Goal: Task Accomplishment & Management: Complete application form

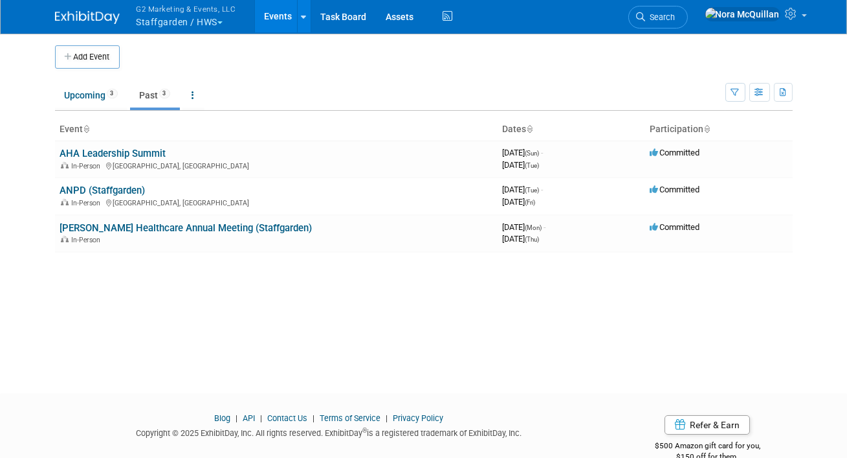
click at [170, 19] on button "G2 Marketing & Events, LLC Staffgarden / HWS" at bounding box center [193, 17] width 117 height 34
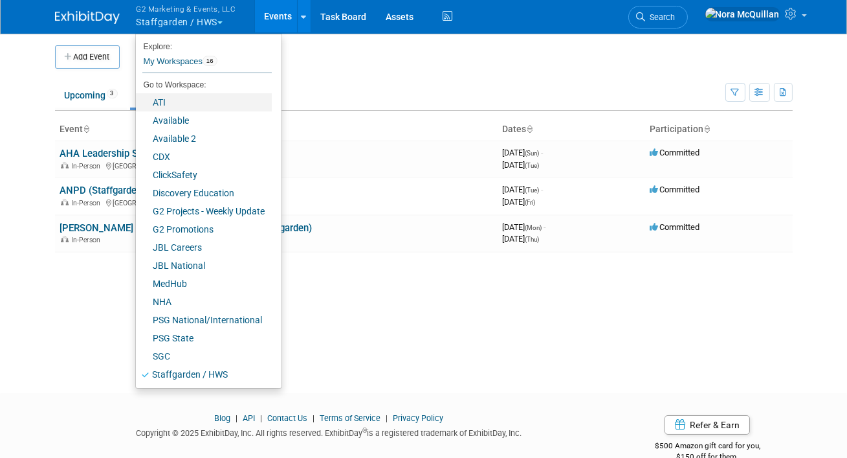
click at [171, 101] on link "ATI" at bounding box center [204, 102] width 136 height 18
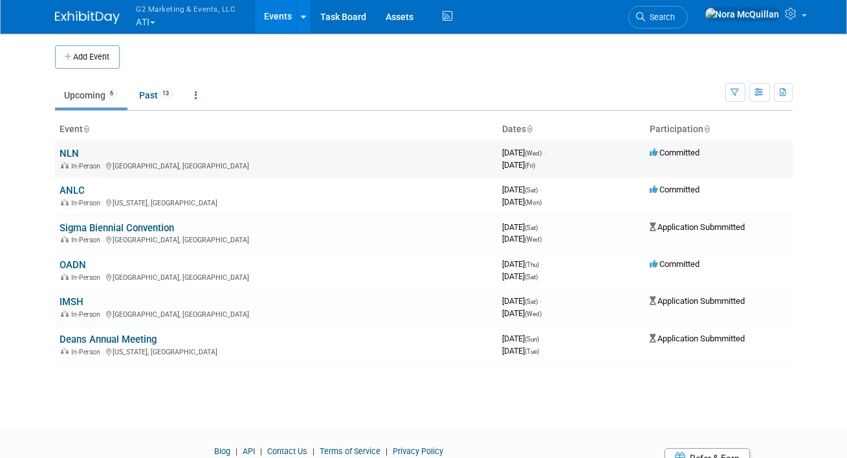
click at [71, 153] on link "NLN" at bounding box center [69, 154] width 19 height 12
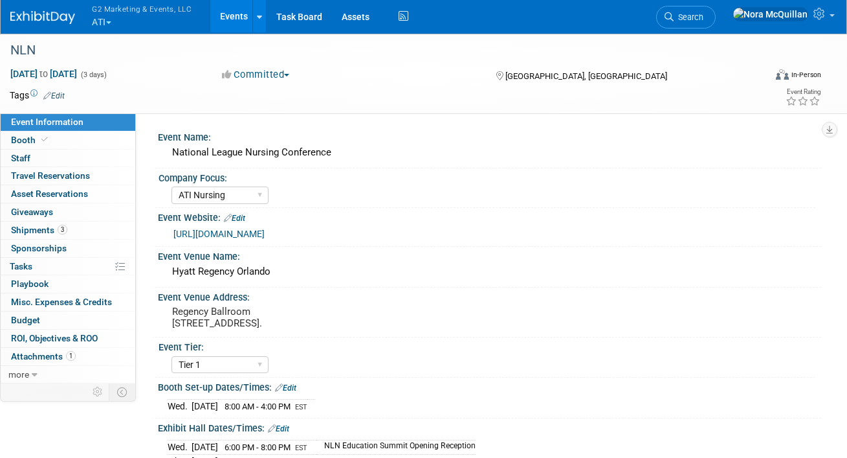
select select "ATI Nursing"
select select "Tier 1"
click at [45, 240] on link "0 Sponsorships 0" at bounding box center [68, 248] width 135 height 17
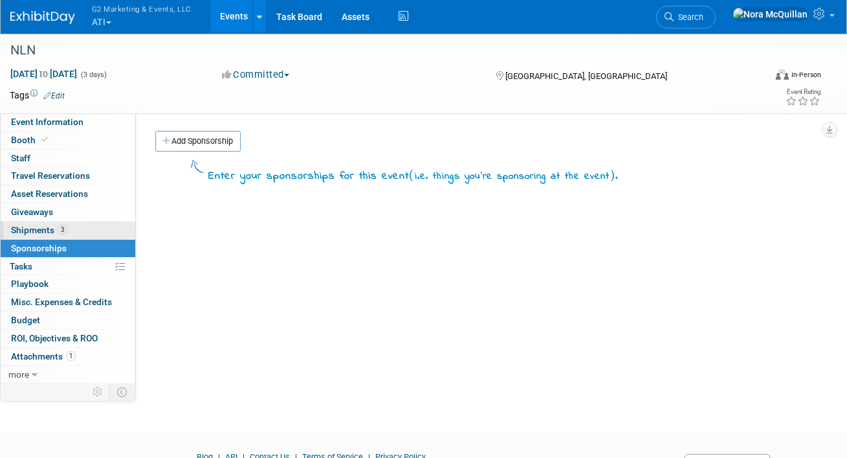
click at [41, 232] on span "Shipments 3" at bounding box center [39, 230] width 56 height 10
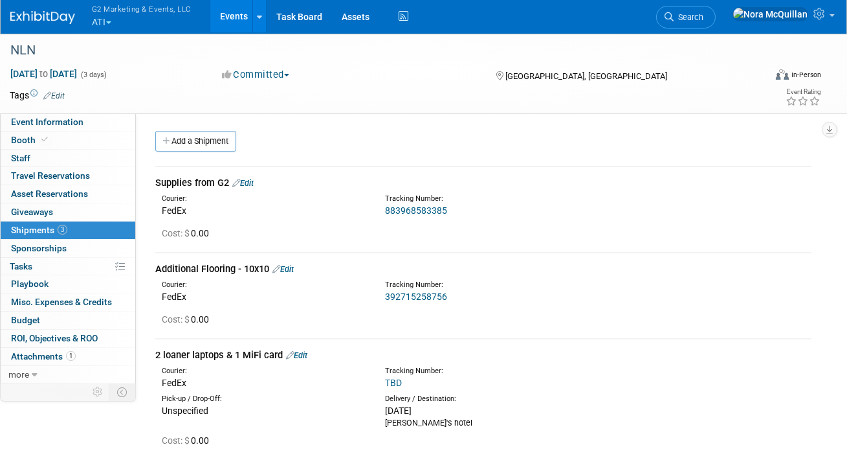
click at [407, 210] on link "883968583385" at bounding box center [416, 210] width 62 height 10
click at [253, 183] on link "Edit" at bounding box center [242, 183] width 21 height 10
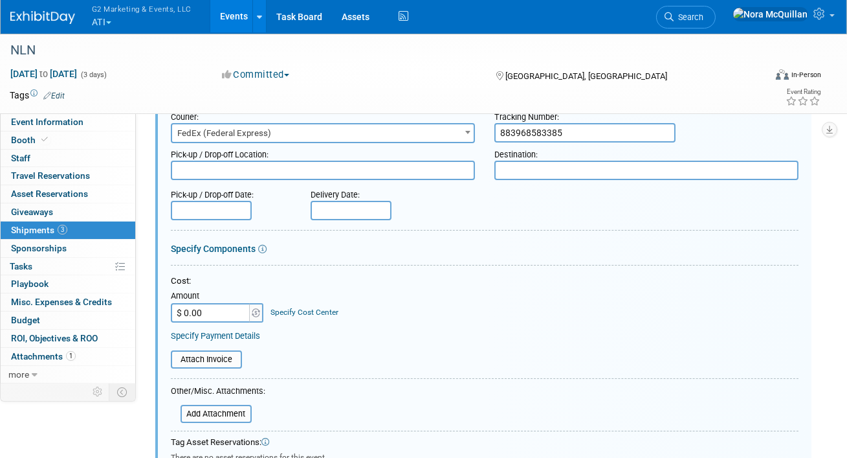
scroll to position [276, 0]
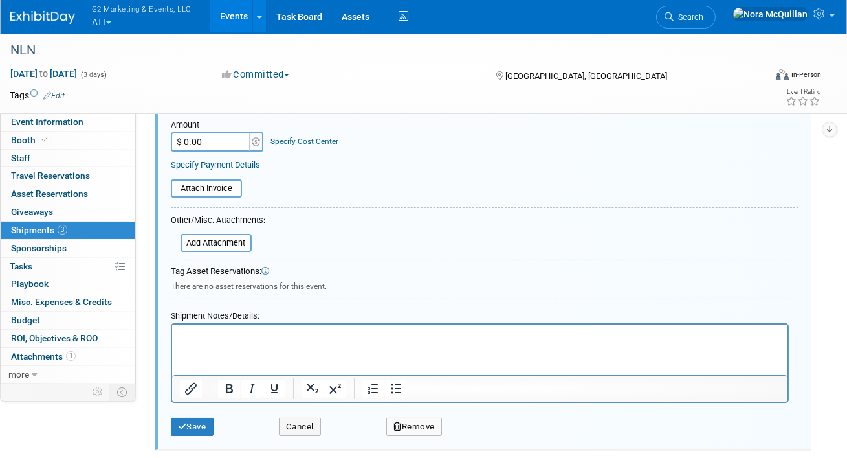
click at [249, 342] on html at bounding box center [480, 333] width 616 height 18
click at [200, 423] on button "Save" at bounding box center [192, 427] width 43 height 18
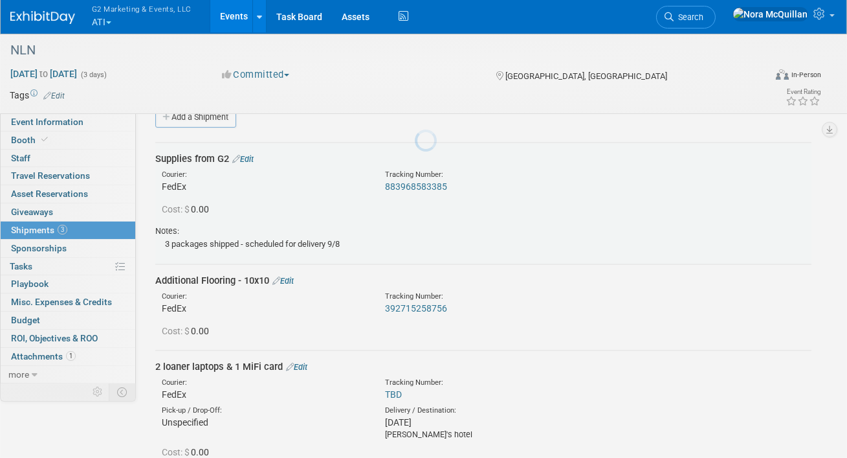
scroll to position [19, 0]
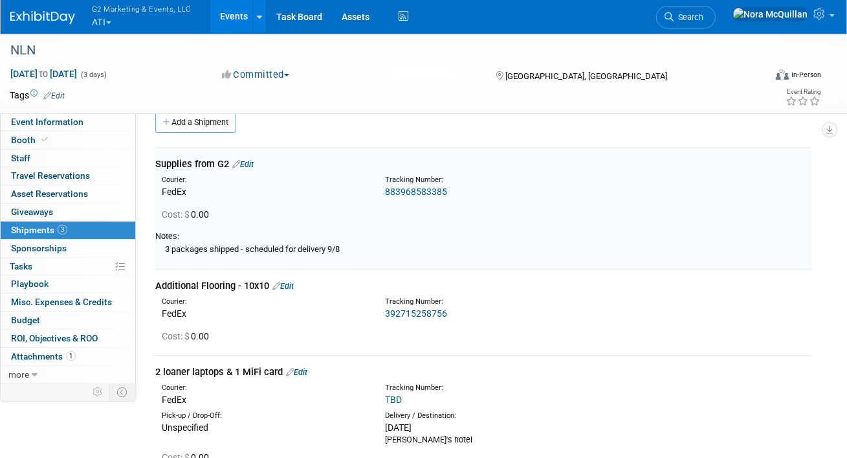
click at [416, 312] on link "392715258756" at bounding box center [416, 313] width 62 height 10
click at [291, 285] on link "Edit" at bounding box center [283, 286] width 21 height 10
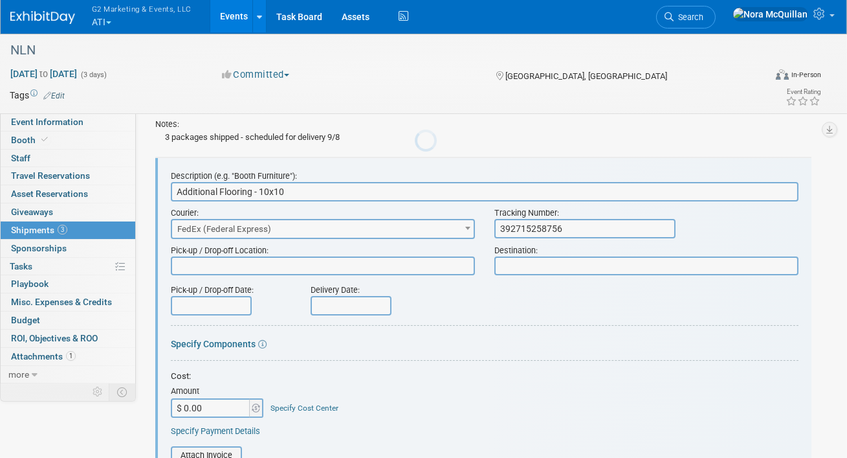
scroll to position [140, 0]
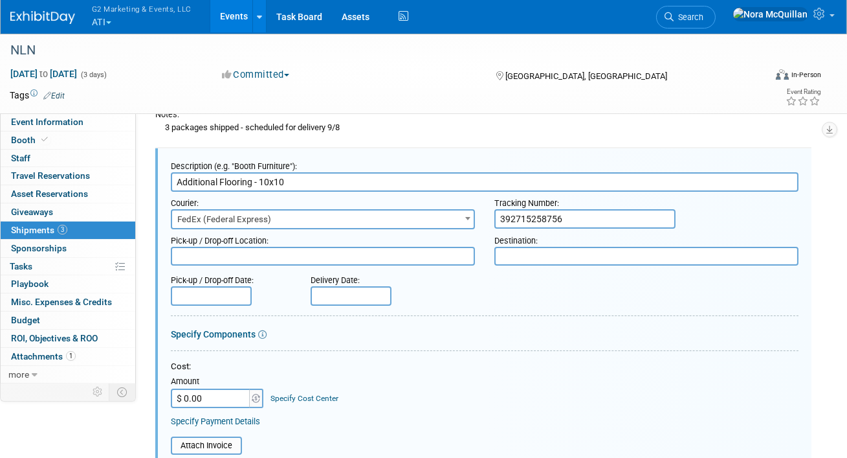
click at [351, 296] on input "text" at bounding box center [351, 295] width 81 height 19
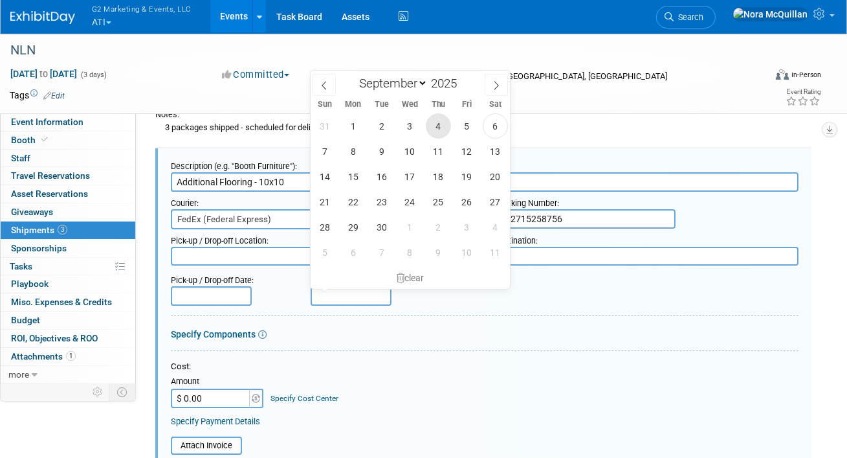
click at [438, 127] on span "4" at bounding box center [438, 125] width 25 height 25
type input "Sep 4, 2025"
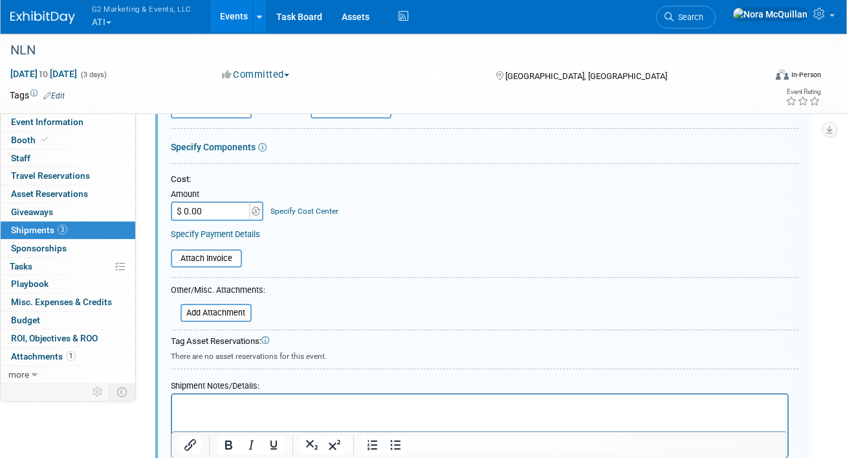
scroll to position [350, 0]
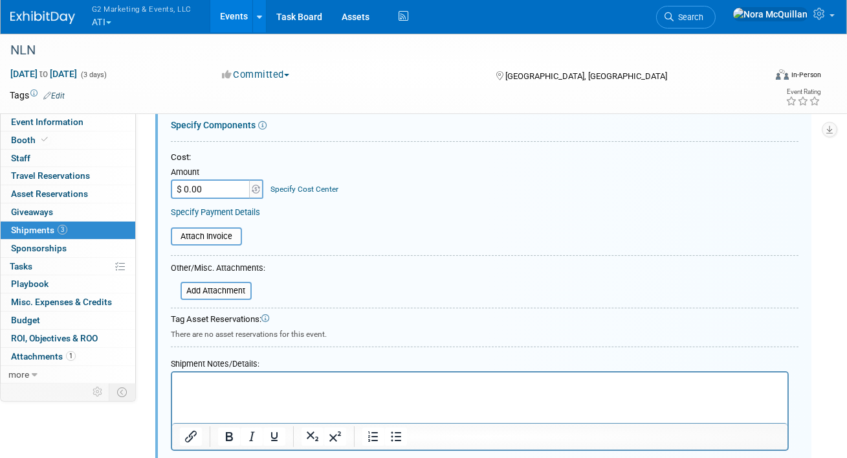
click at [226, 390] on html at bounding box center [480, 381] width 616 height 18
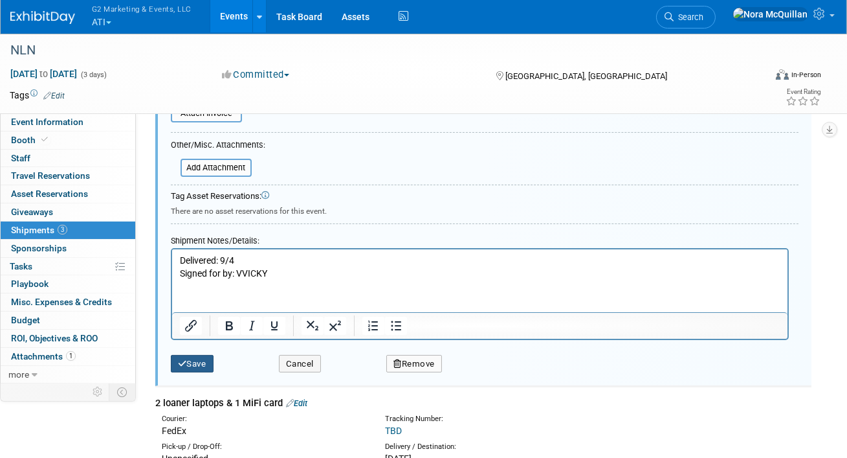
click at [196, 362] on button "Save" at bounding box center [192, 364] width 43 height 18
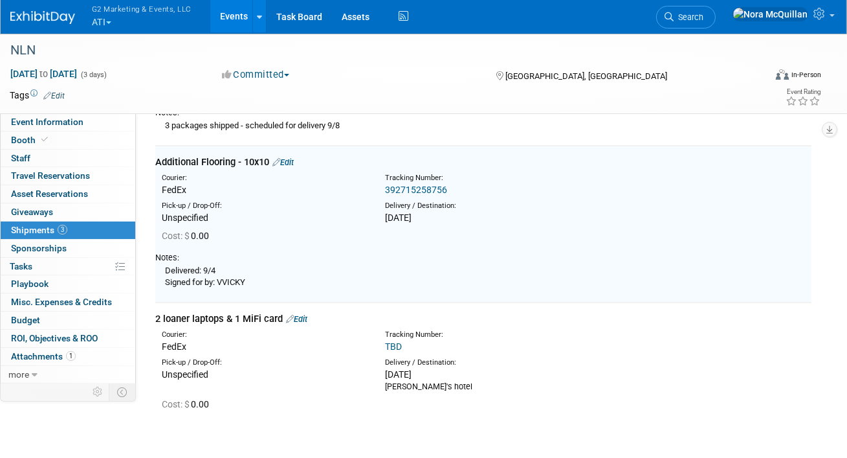
scroll to position [140, 0]
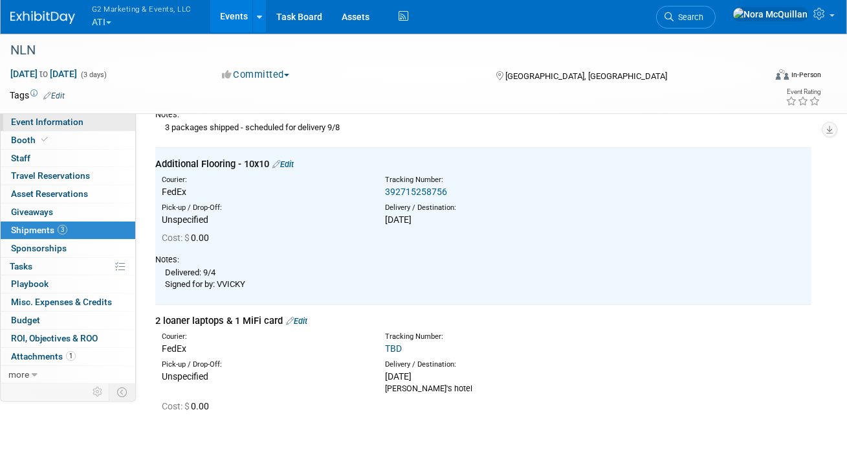
click at [71, 124] on span "Event Information" at bounding box center [47, 122] width 73 height 10
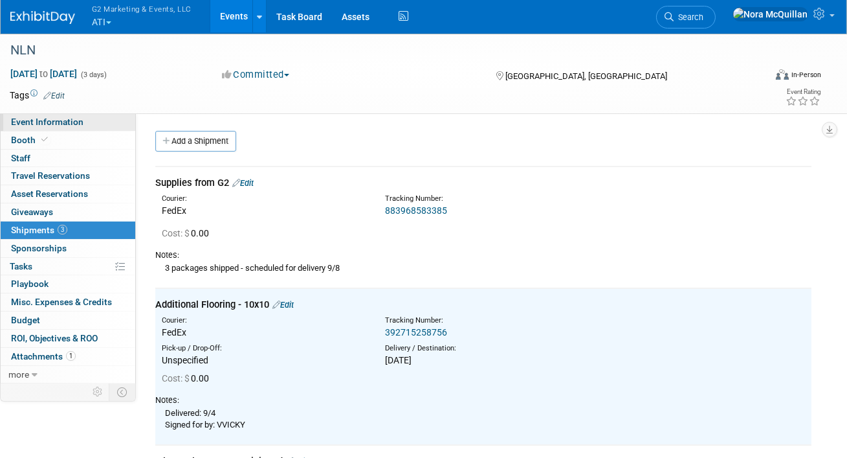
select select "ATI Nursing"
select select "Tier 1"
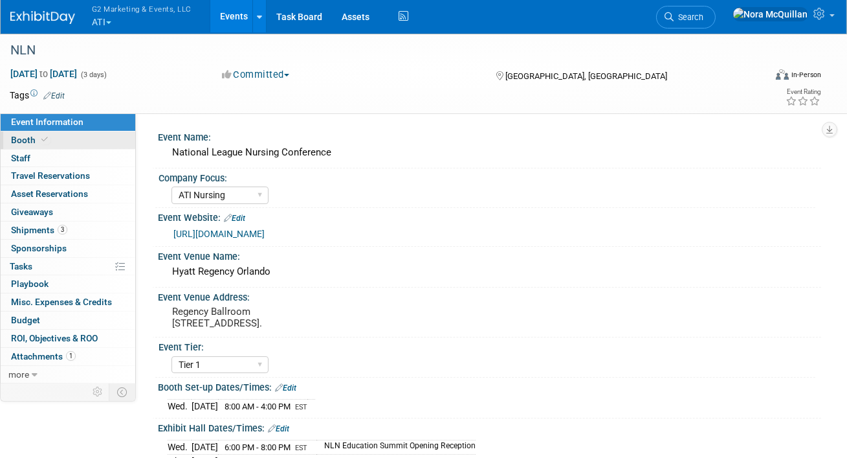
click at [50, 139] on link "Booth" at bounding box center [68, 139] width 135 height 17
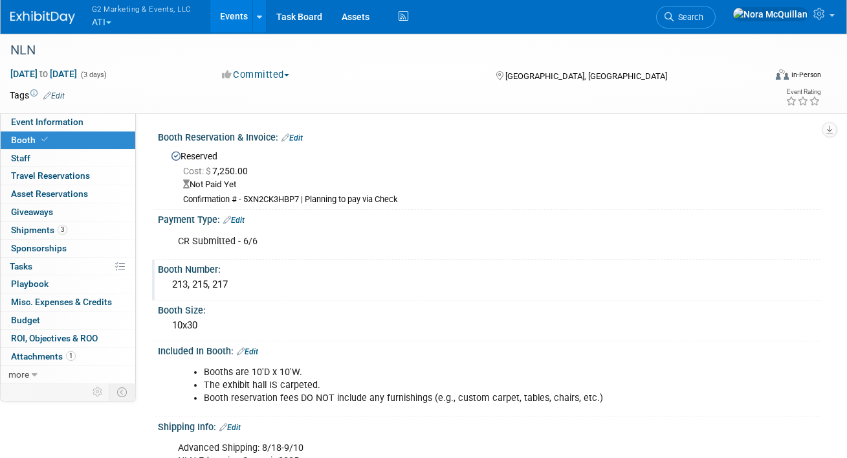
click at [212, 285] on div "213, 215, 217" at bounding box center [490, 284] width 644 height 20
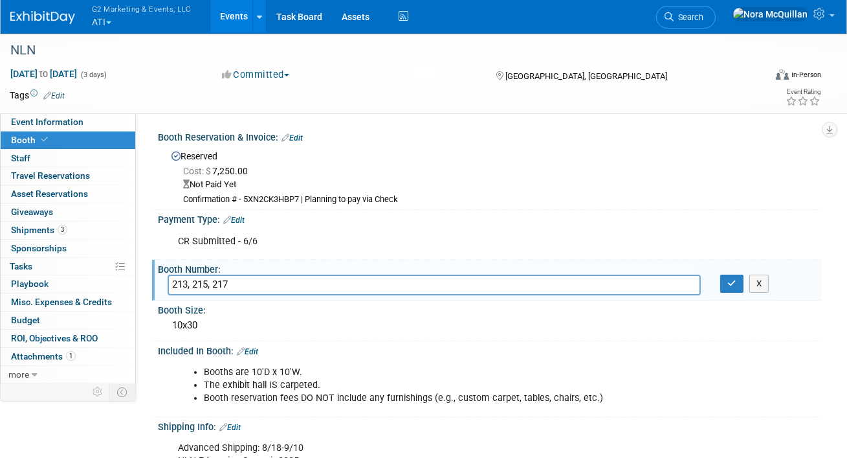
click at [212, 285] on input "213, 215, 217" at bounding box center [434, 284] width 533 height 20
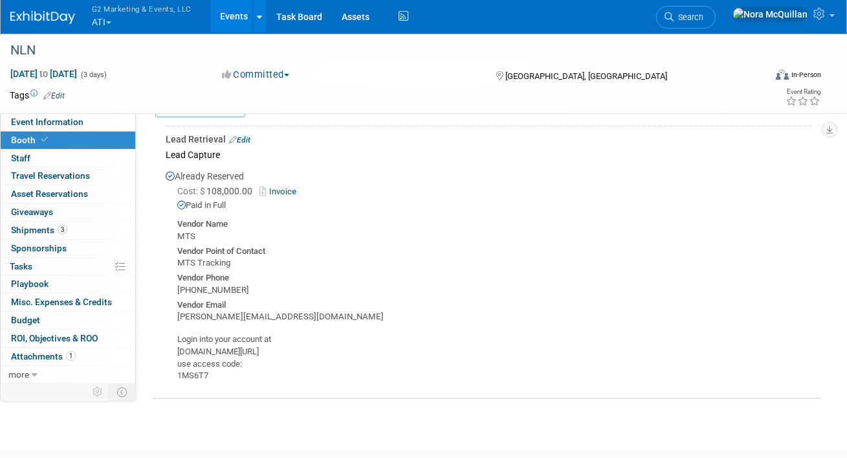
scroll to position [684, 0]
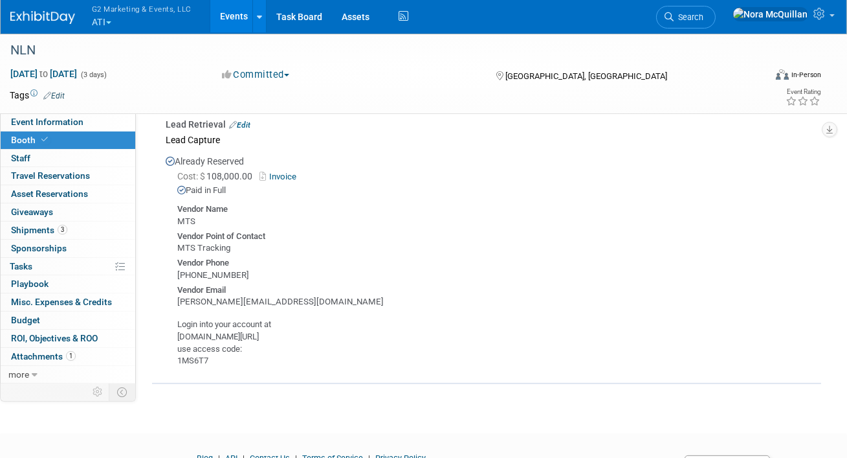
click at [211, 337] on div "Login into your account at mtsorder.com/Login use access code: 1MS6T7" at bounding box center [489, 337] width 646 height 58
copy div "mtsorder.com/Login"
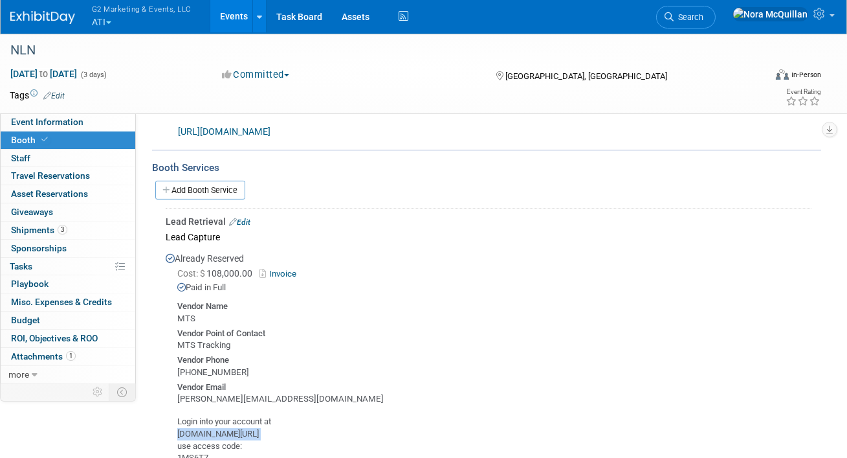
click at [246, 218] on link "Edit" at bounding box center [239, 222] width 21 height 9
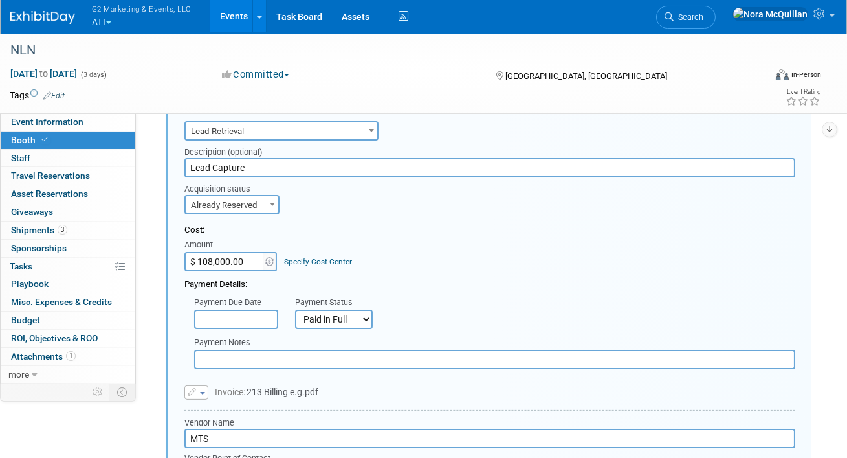
scroll to position [684, 0]
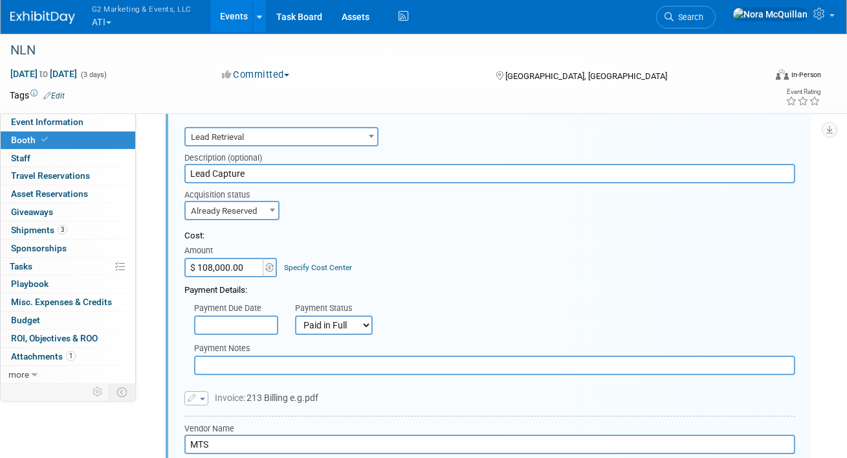
click at [225, 265] on input "$ 108,000.00" at bounding box center [224, 267] width 81 height 19
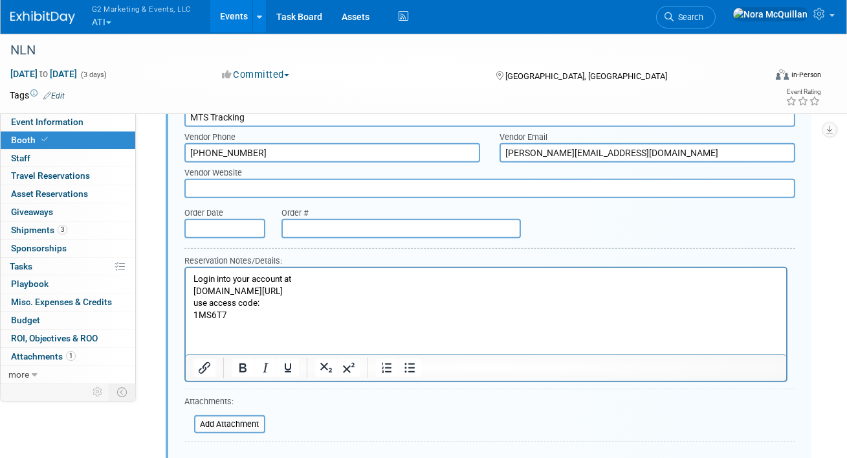
scroll to position [1046, 0]
type input "$ 1,080.00"
click at [292, 313] on p "Login into your account at mtsorder.com/Login use access code: 1MS6T7" at bounding box center [486, 298] width 586 height 49
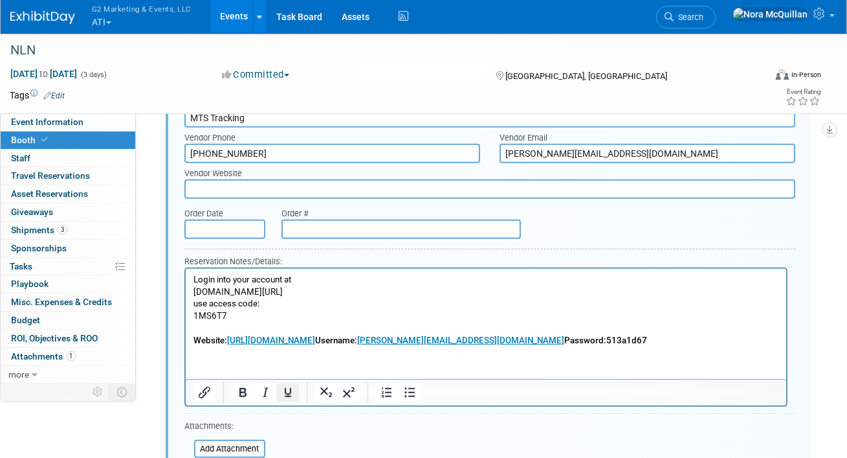
scroll to position [1196, 0]
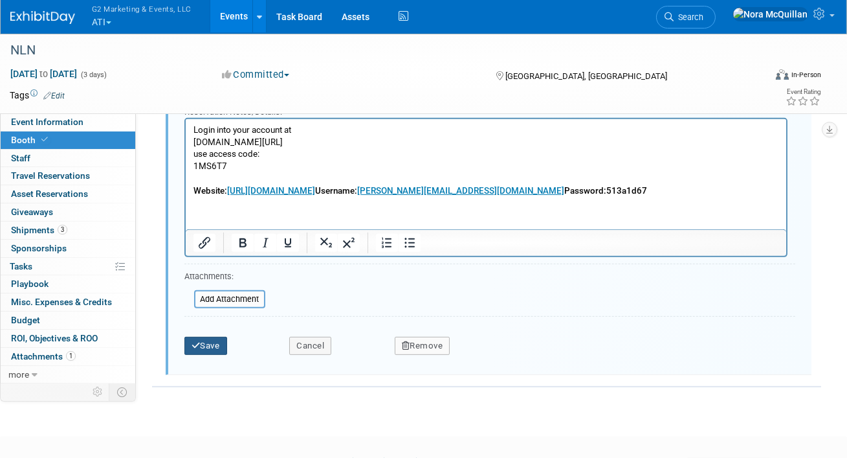
click at [213, 337] on button "Save" at bounding box center [205, 346] width 43 height 18
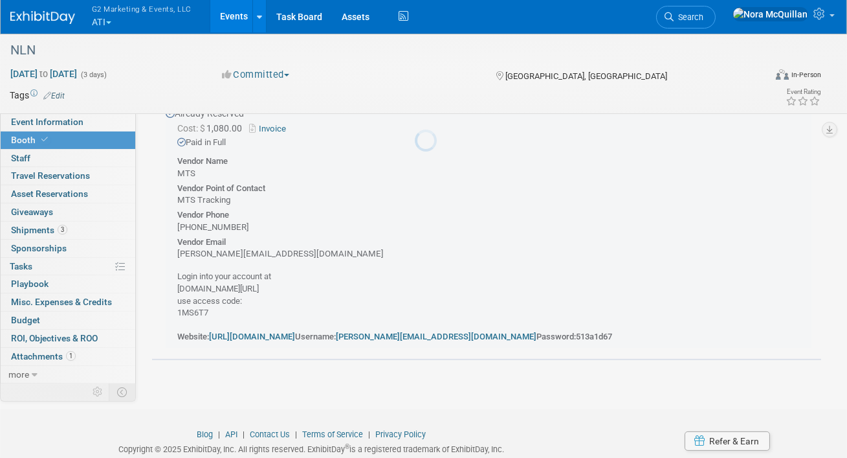
scroll to position [645, 0]
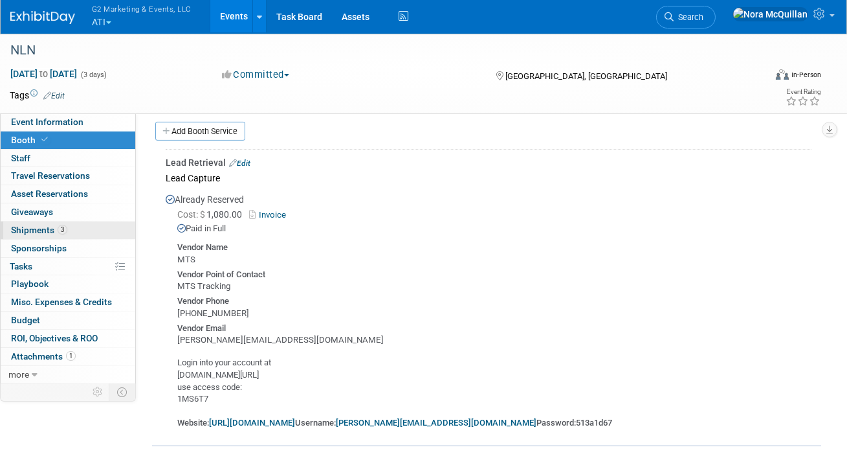
click at [39, 226] on span "Shipments 3" at bounding box center [39, 230] width 56 height 10
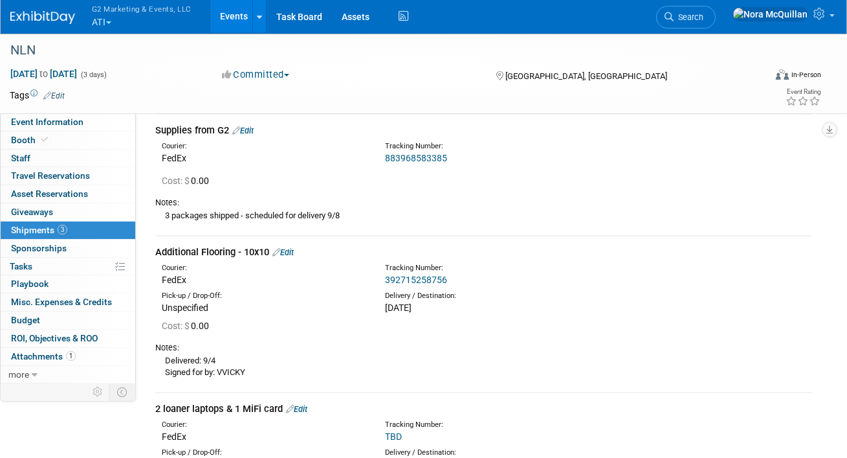
scroll to position [46, 0]
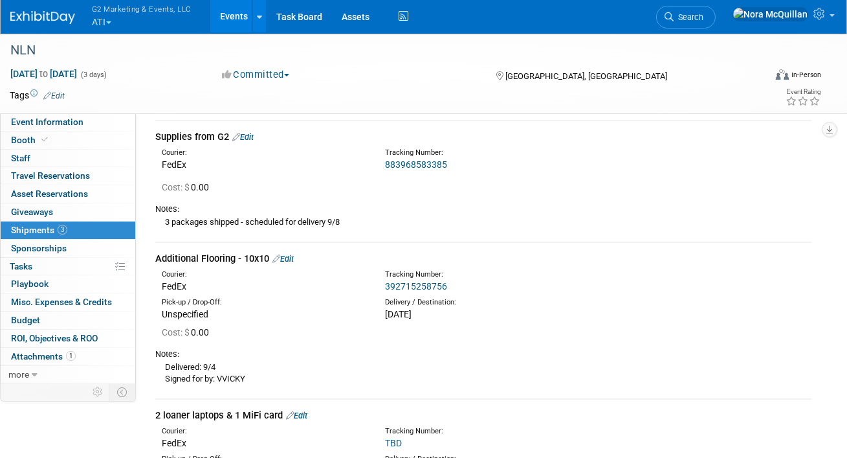
click at [403, 162] on link "883968583385" at bounding box center [416, 164] width 62 height 10
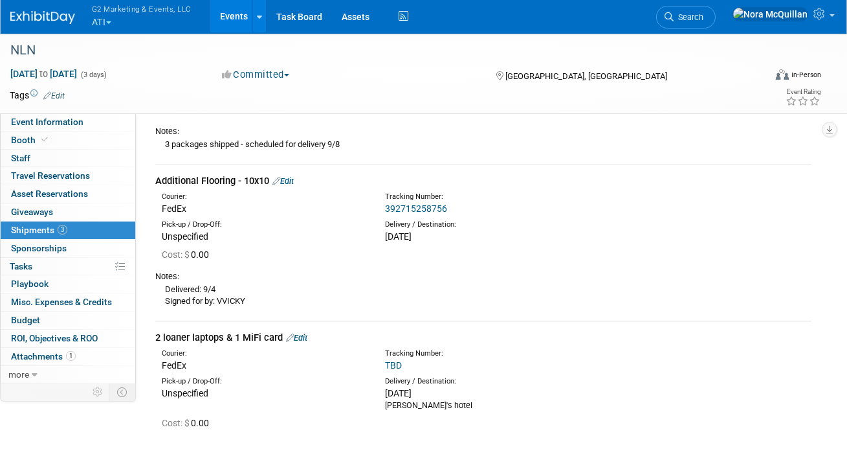
scroll to position [123, 0]
drag, startPoint x: 450, startPoint y: 209, endPoint x: 382, endPoint y: 208, distance: 68.0
click at [382, 208] on div "Tracking Number: 392715258756" at bounding box center [514, 203] width 279 height 23
copy link "392715258756"
click at [67, 139] on link "Booth" at bounding box center [68, 139] width 135 height 17
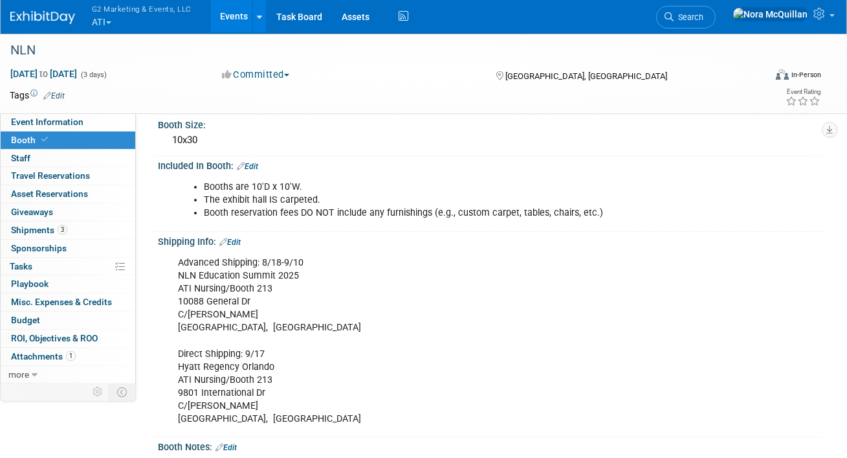
scroll to position [184, 0]
drag, startPoint x: 275, startPoint y: 288, endPoint x: 175, endPoint y: 288, distance: 100.3
click at [175, 288] on div "Advanced Shipping: 8/18-9/10 NLN Education Summit 2025 ATI Nursing/Booth 213 10…" at bounding box center [430, 342] width 522 height 182
copy div "ATI Nursing/Booth 213"
click at [227, 302] on div "Advanced Shipping: 8/18-9/10 NLN Education Summit 2025 ATI Nursing/Booth 213 10…" at bounding box center [430, 342] width 522 height 182
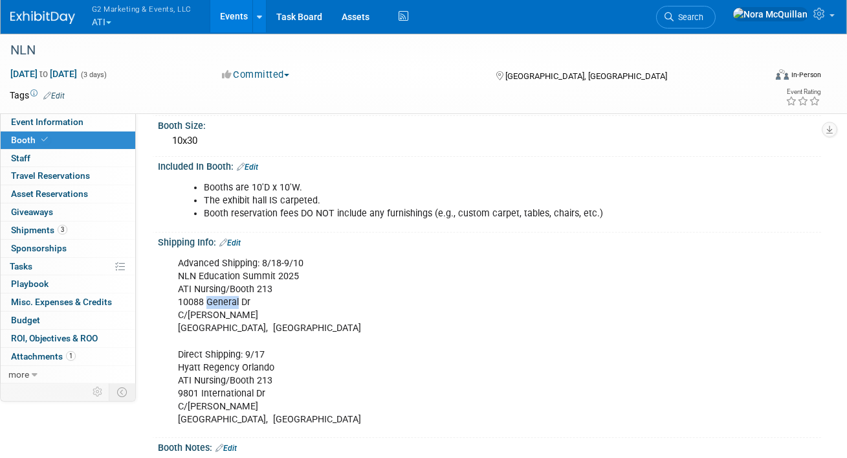
click at [227, 302] on div "Advanced Shipping: 8/18-9/10 NLN Education Summit 2025 ATI Nursing/Booth 213 10…" at bounding box center [430, 342] width 522 height 182
copy div "10088 General Dr"
click at [38, 230] on span "Shipments 3" at bounding box center [39, 230] width 56 height 10
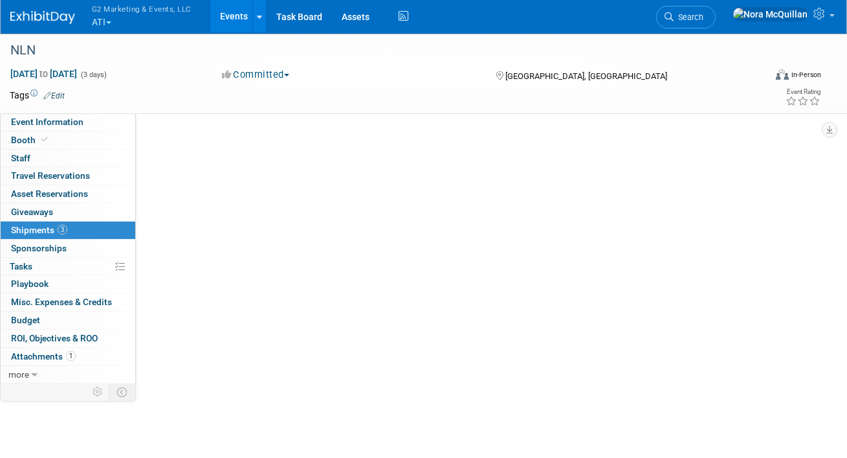
scroll to position [0, 0]
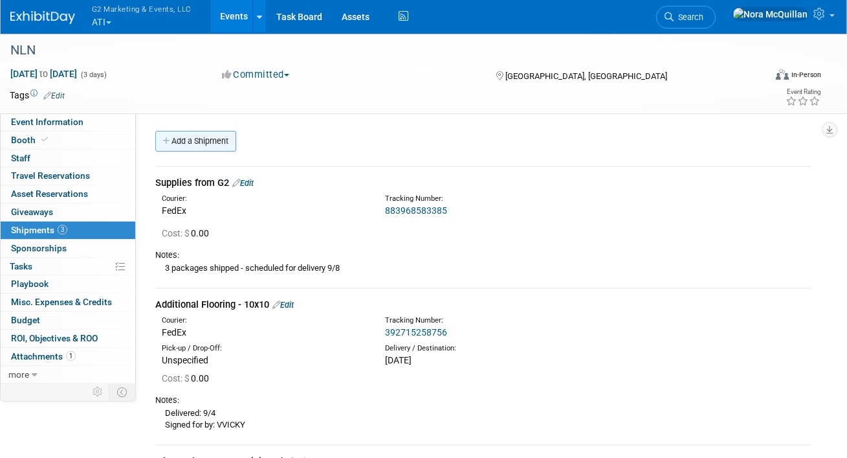
click at [183, 144] on link "Add a Shipment" at bounding box center [195, 141] width 81 height 21
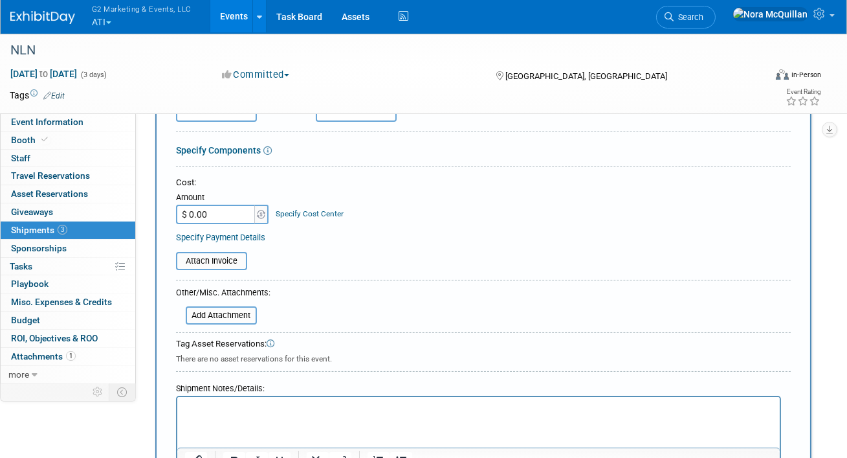
scroll to position [288, 0]
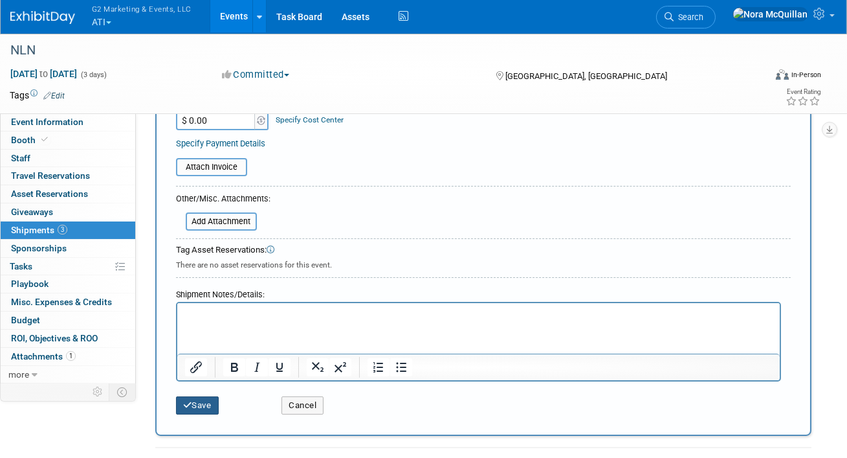
type input "Supplies from Amazon"
click at [195, 399] on button "Save" at bounding box center [197, 405] width 43 height 18
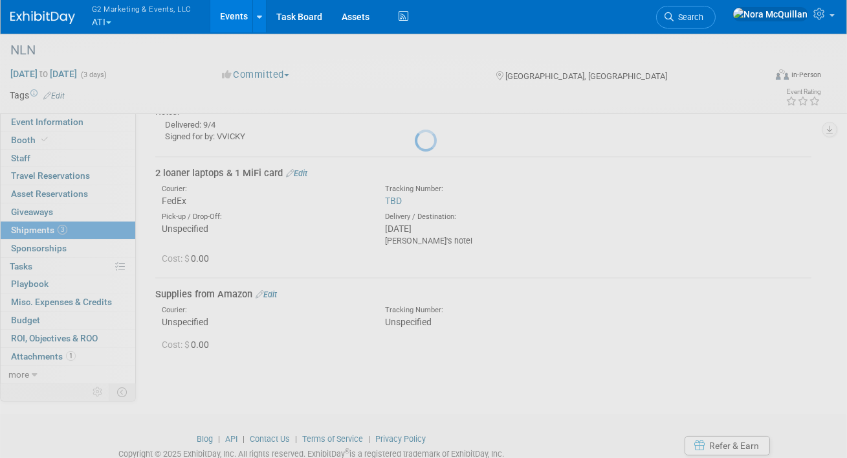
scroll to position [333, 0]
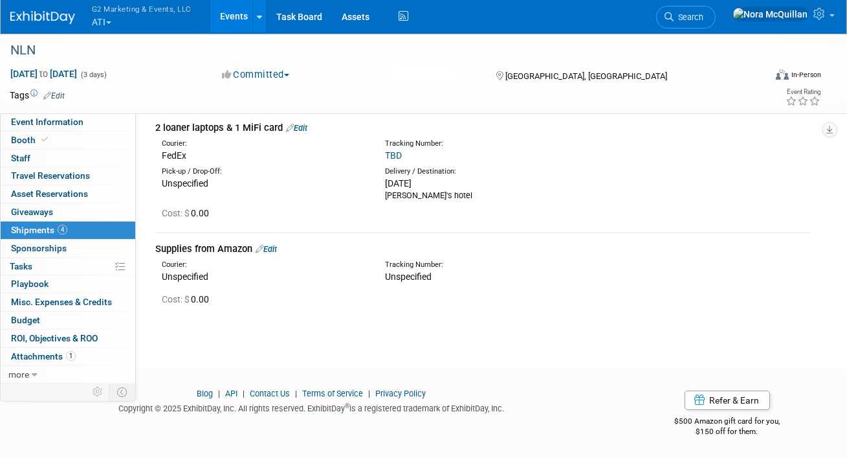
click at [118, 19] on button "G2 Marketing & Events, LLC ATI" at bounding box center [149, 17] width 117 height 34
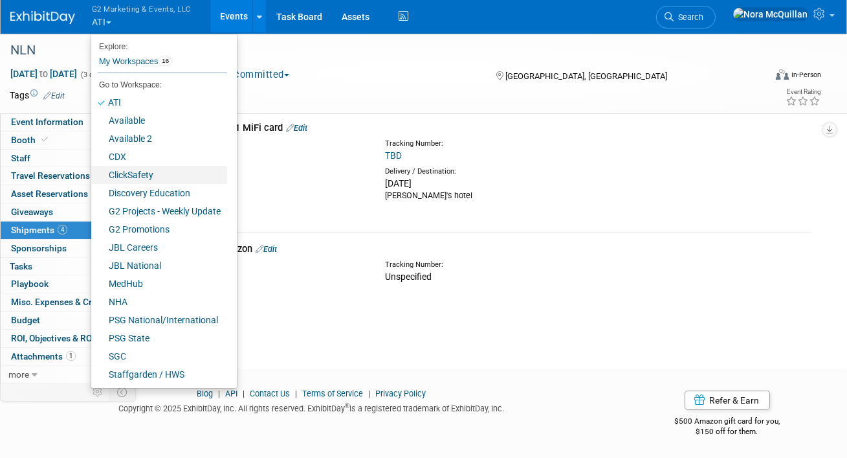
click at [124, 175] on link "ClickSafety" at bounding box center [159, 175] width 136 height 18
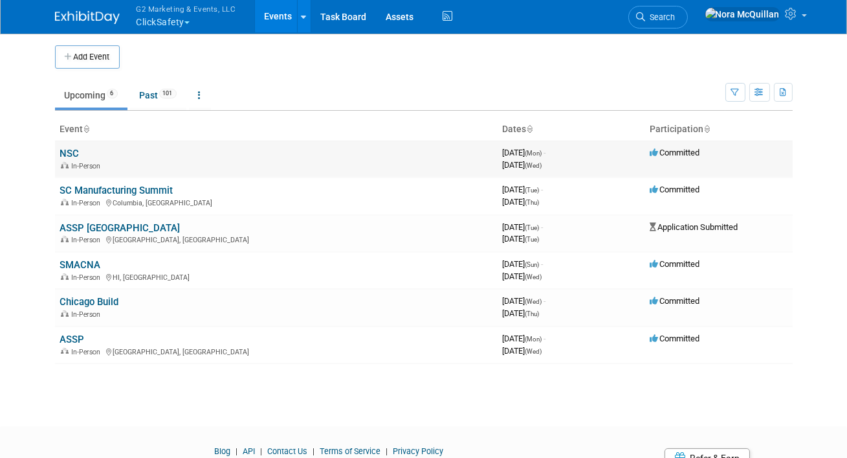
click at [74, 153] on link "NSC" at bounding box center [69, 154] width 19 height 12
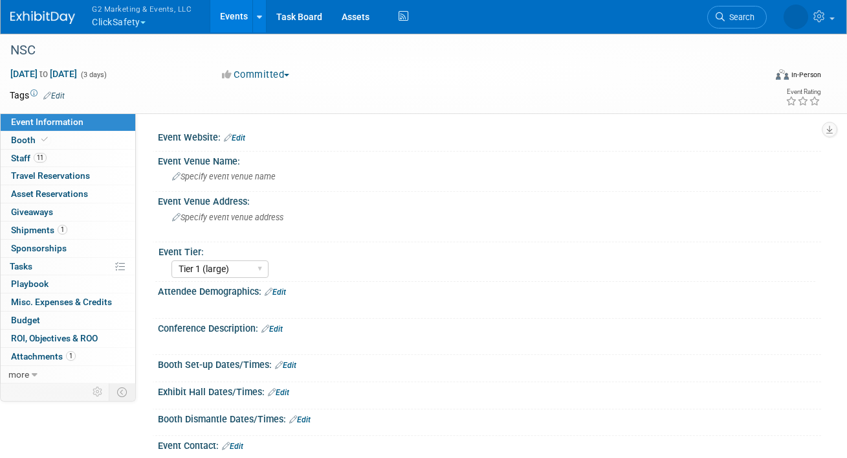
select select "Tier 1 (large)"
click at [22, 159] on span "Staff 11" at bounding box center [29, 158] width 36 height 10
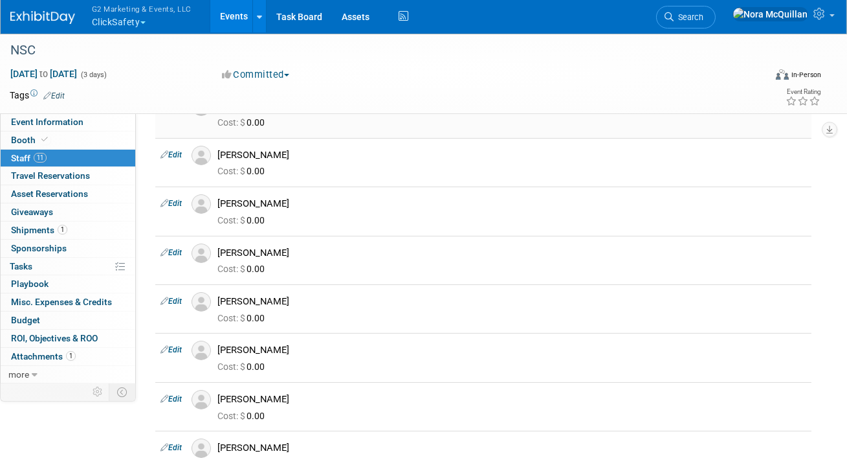
scroll to position [251, 0]
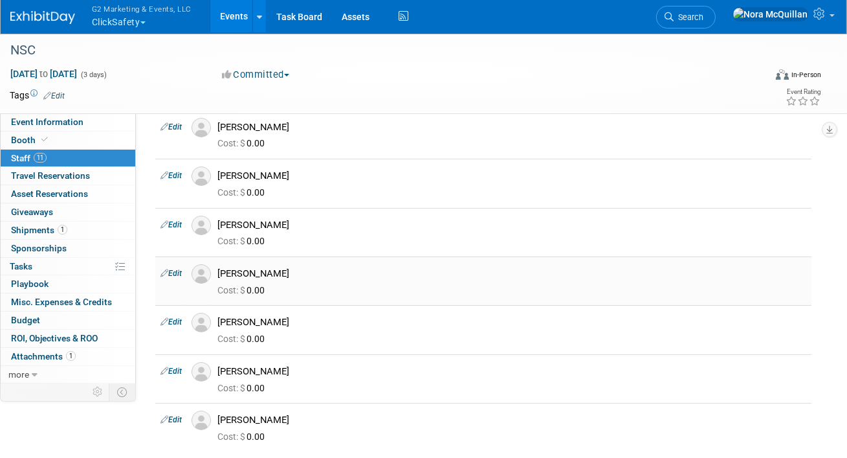
click at [173, 274] on link "Edit" at bounding box center [171, 273] width 21 height 9
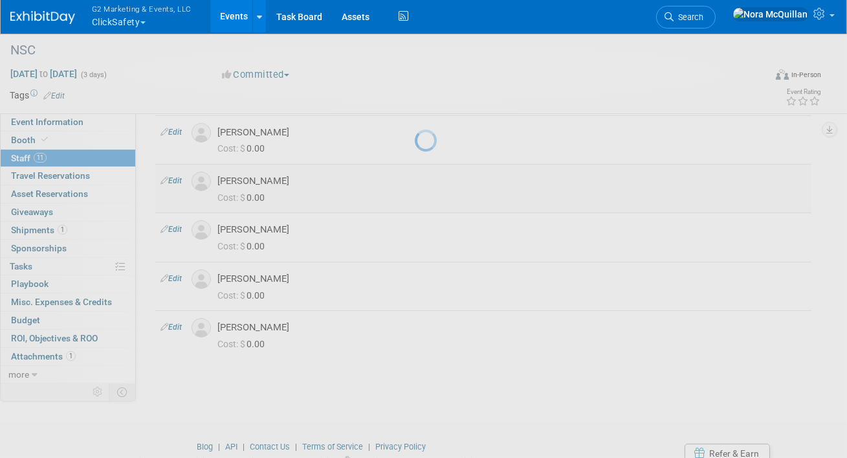
select select "a859240a-eb10-48eb-93d5-8aa76bddf4a4"
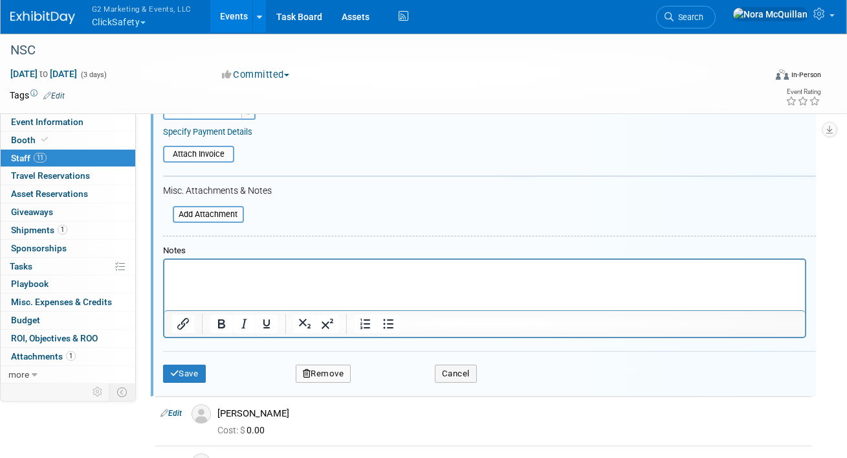
scroll to position [616, 0]
click at [333, 376] on button "Remove" at bounding box center [324, 375] width 56 height 18
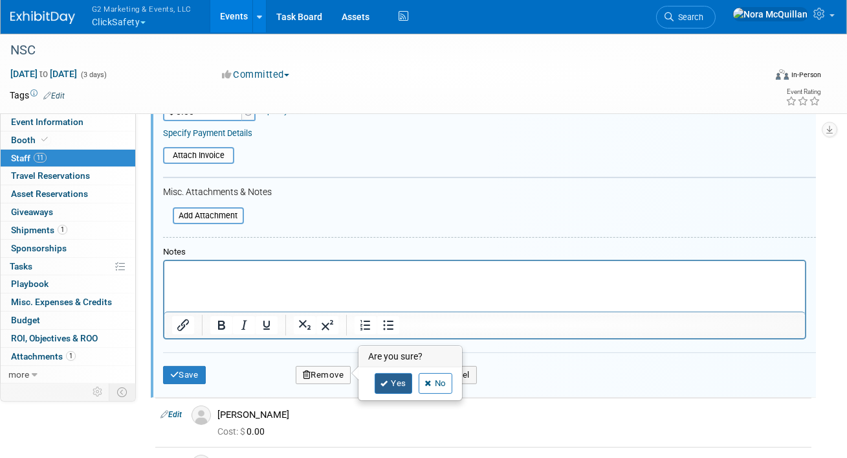
click at [390, 383] on link "Yes" at bounding box center [394, 383] width 38 height 21
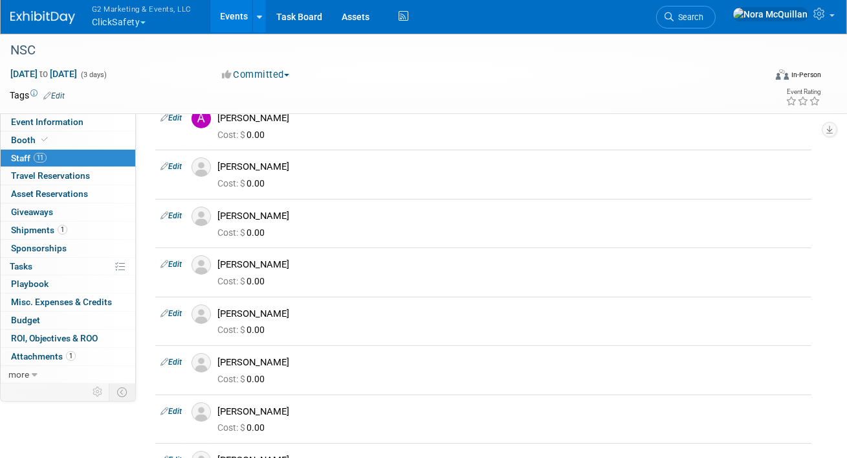
scroll to position [347, 0]
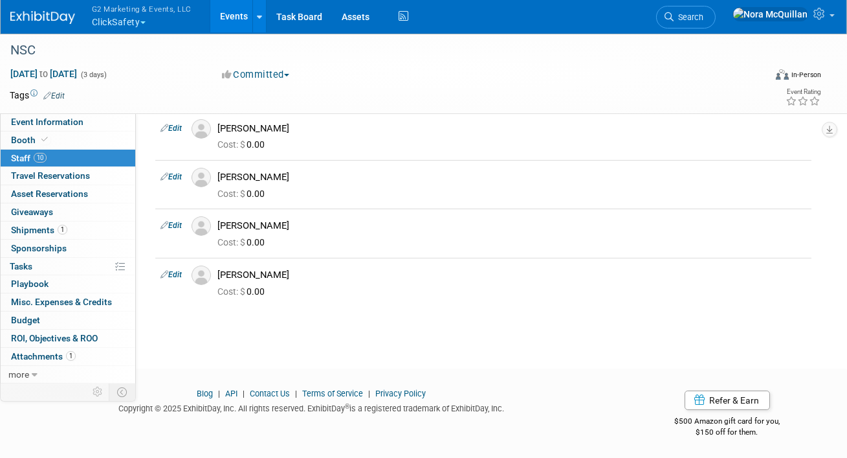
click at [128, 17] on button "G2 Marketing & Events, LLC ClickSafety" at bounding box center [149, 17] width 117 height 34
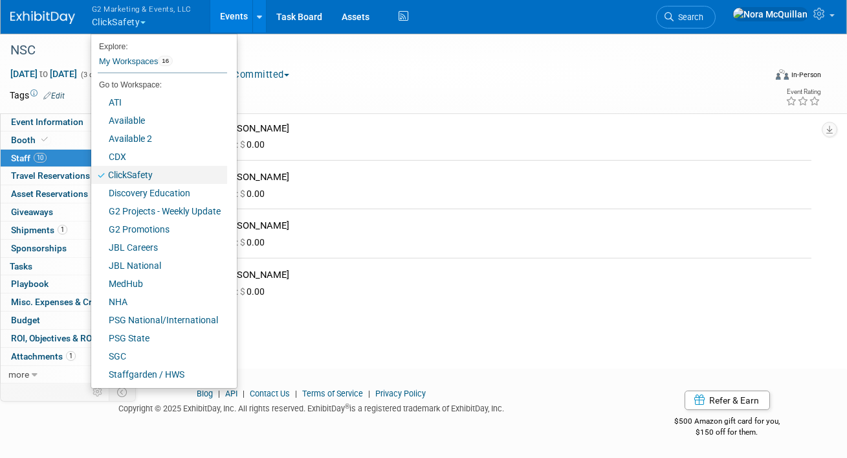
click at [133, 175] on link "ClickSafety" at bounding box center [159, 175] width 136 height 18
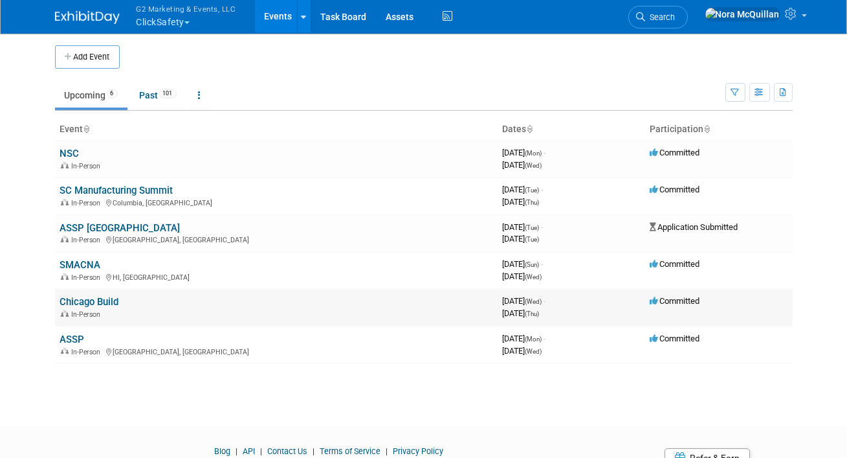
click at [79, 300] on link "Chicago Build" at bounding box center [89, 302] width 59 height 12
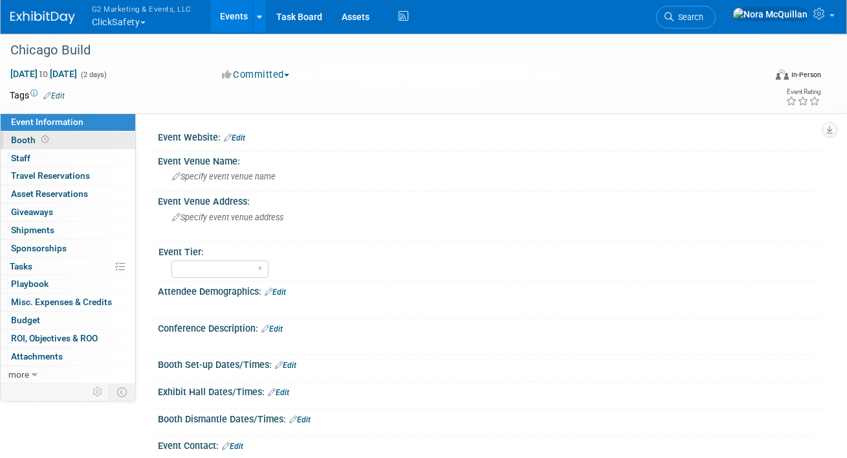
click at [30, 139] on span "Booth" at bounding box center [31, 140] width 40 height 10
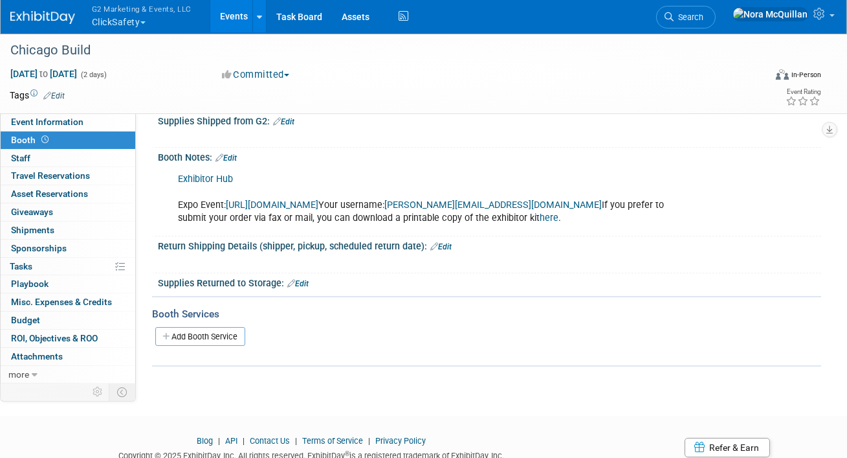
scroll to position [258, 0]
click at [55, 127] on span "Event Information" at bounding box center [47, 122] width 73 height 10
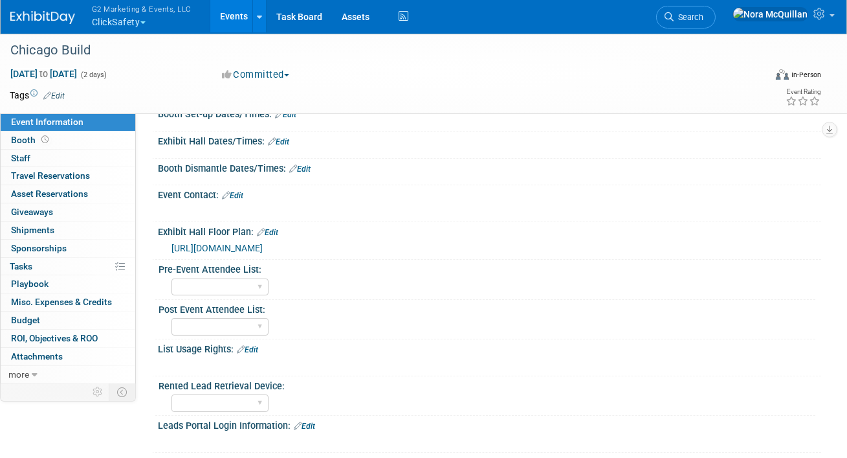
scroll to position [637, 0]
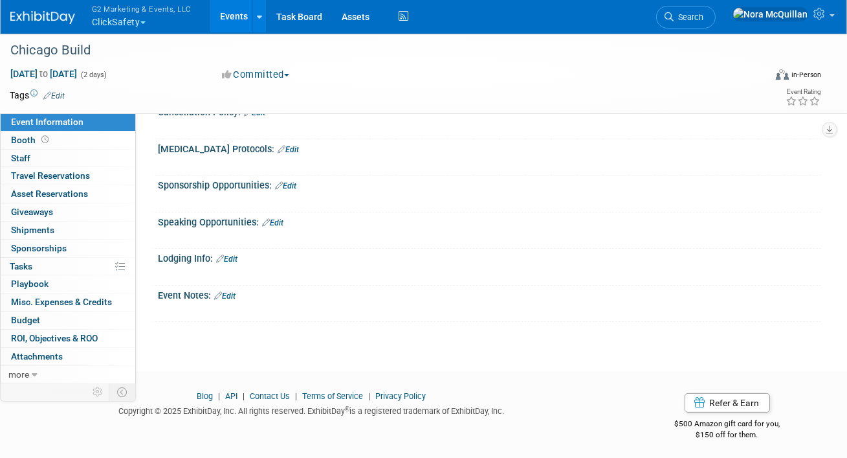
click at [234, 294] on link "Edit" at bounding box center [224, 295] width 21 height 9
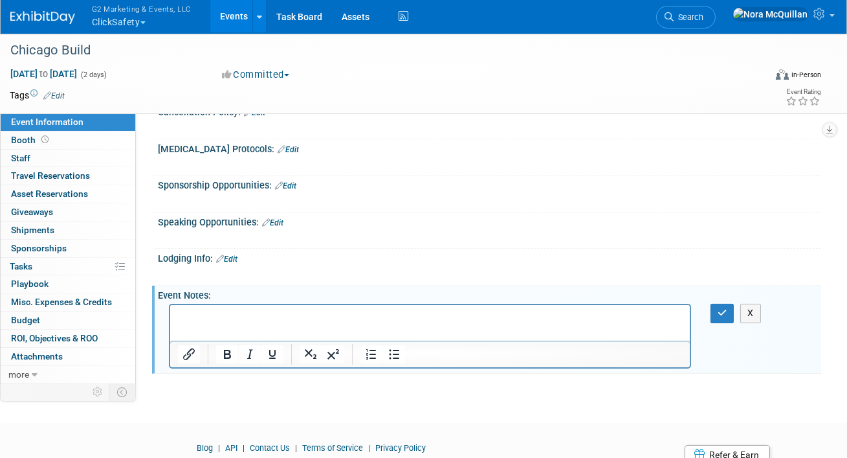
scroll to position [0, 0]
click at [721, 311] on icon "button" at bounding box center [723, 312] width 10 height 9
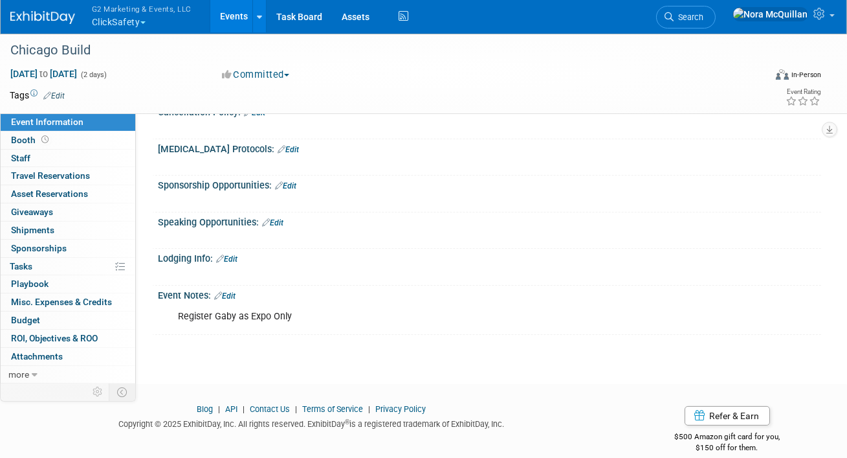
click at [232, 18] on link "Events" at bounding box center [233, 16] width 47 height 32
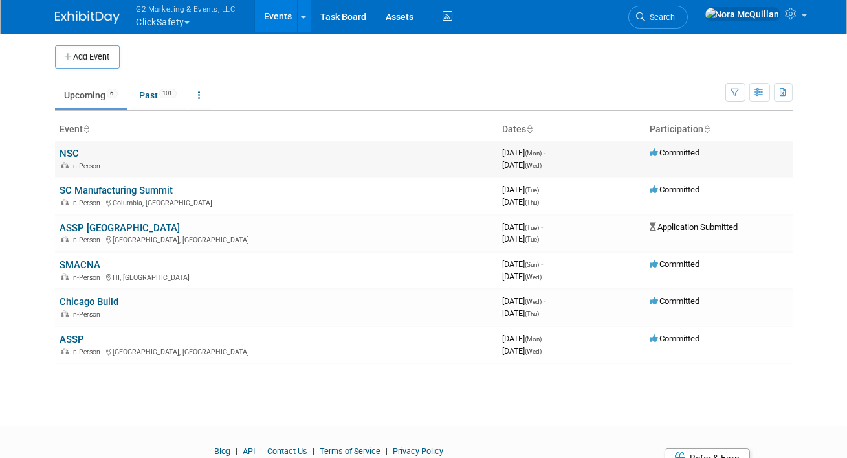
click at [67, 155] on link "NSC" at bounding box center [69, 154] width 19 height 12
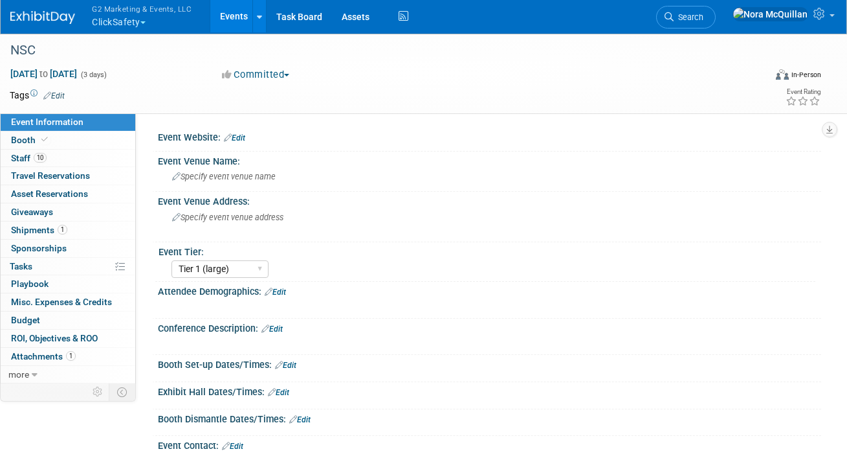
select select "Tier 1 (large)"
click at [49, 132] on link "Booth" at bounding box center [68, 139] width 135 height 17
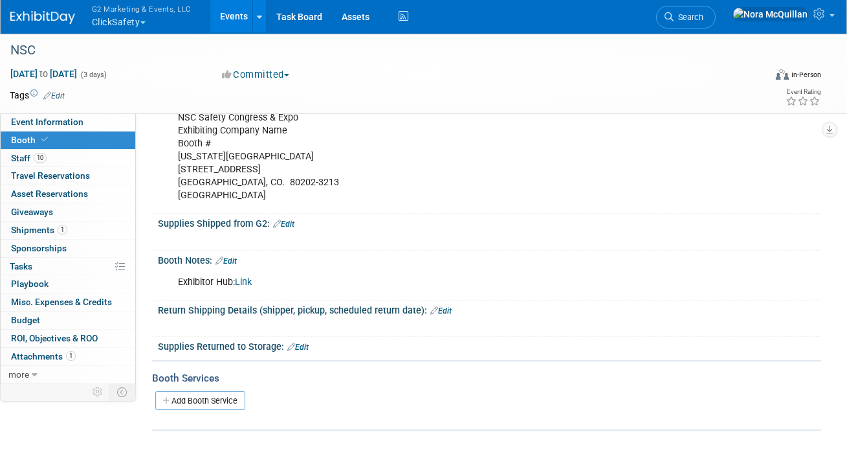
scroll to position [439, 0]
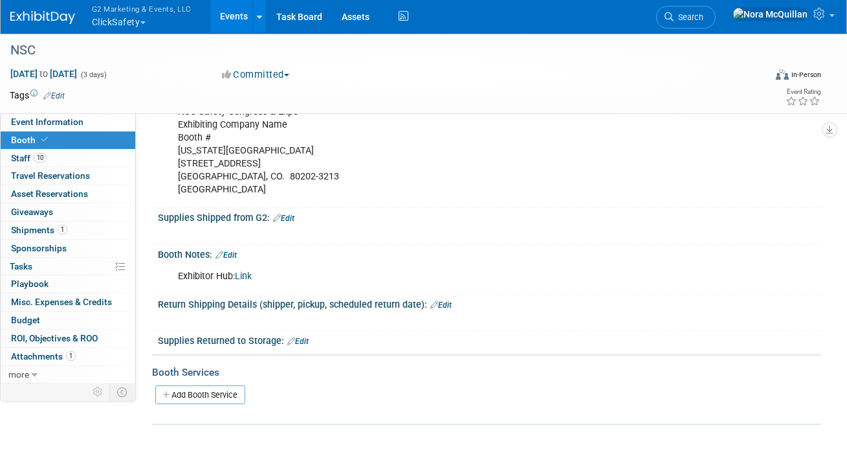
click at [245, 274] on link "Link" at bounding box center [243, 276] width 17 height 11
click at [117, 19] on button "G2 Marketing & Events, LLC ClickSafety" at bounding box center [149, 17] width 117 height 34
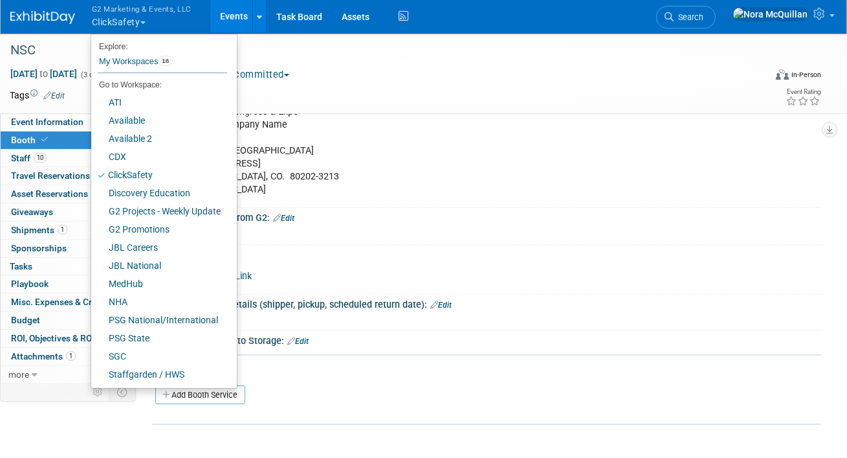
click at [216, 13] on link "Events" at bounding box center [233, 16] width 47 height 32
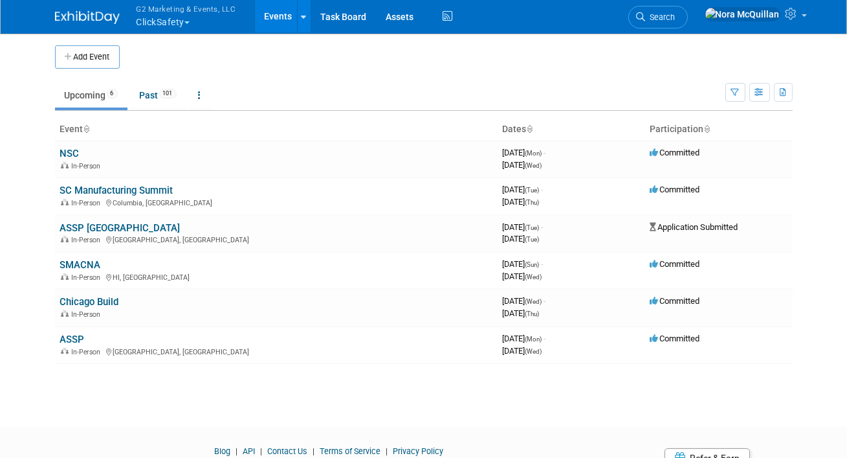
click at [166, 28] on button "G2 Marketing & Events, LLC ClickSafety" at bounding box center [193, 17] width 117 height 34
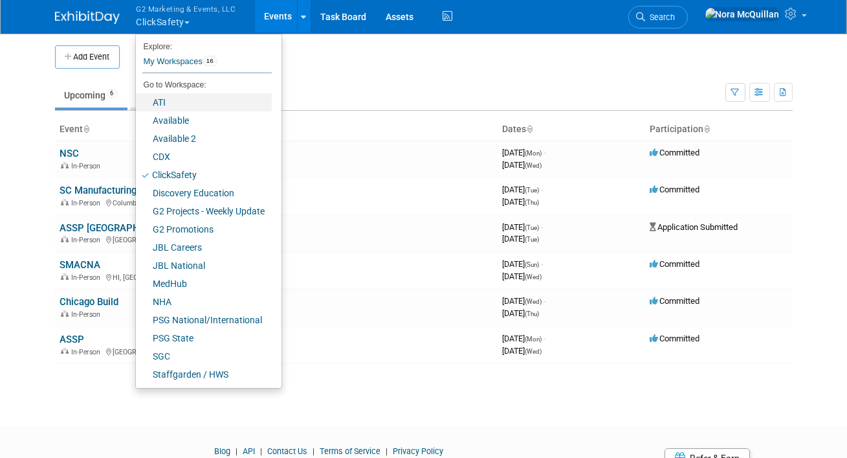
click at [174, 100] on link "ATI" at bounding box center [204, 102] width 136 height 18
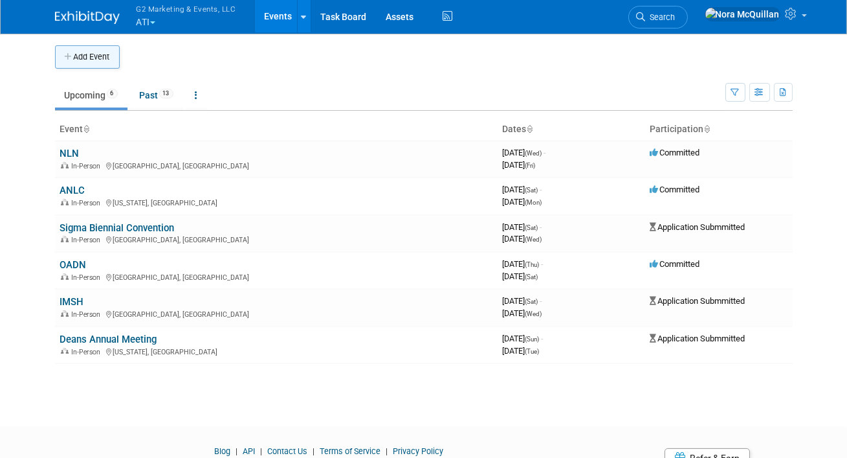
click at [106, 61] on button "Add Event" at bounding box center [87, 56] width 65 height 23
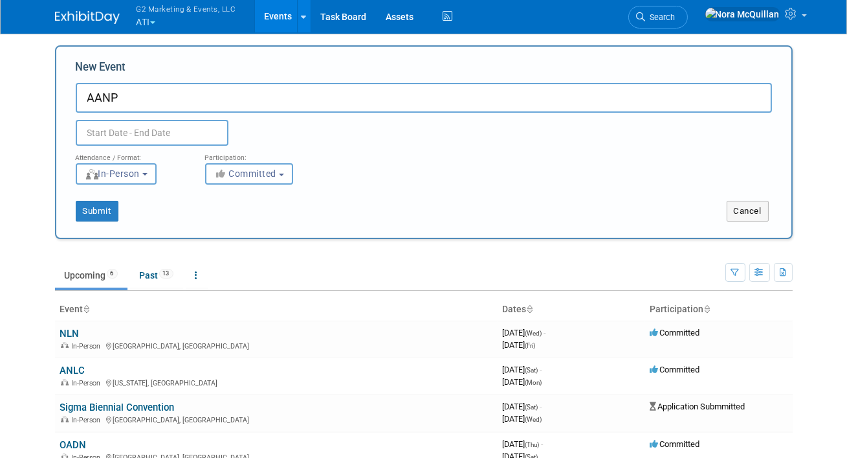
type input "AANP"
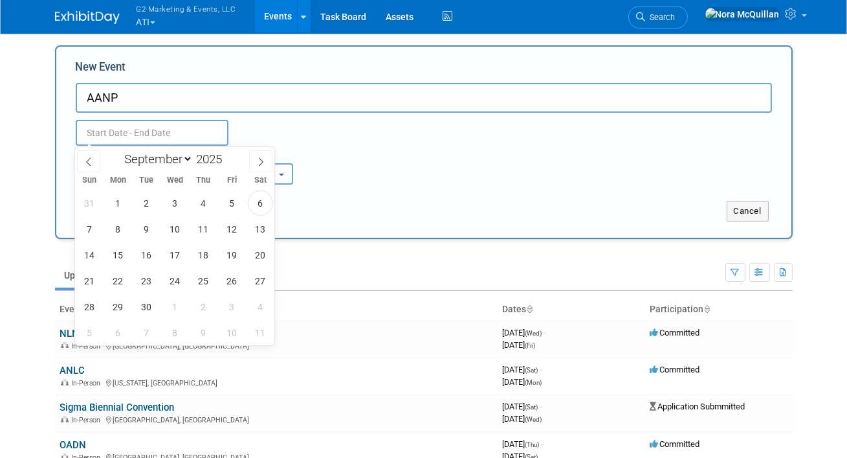
click at [107, 137] on input "text" at bounding box center [152, 133] width 153 height 26
click at [258, 162] on icon at bounding box center [260, 161] width 9 height 9
select select "11"
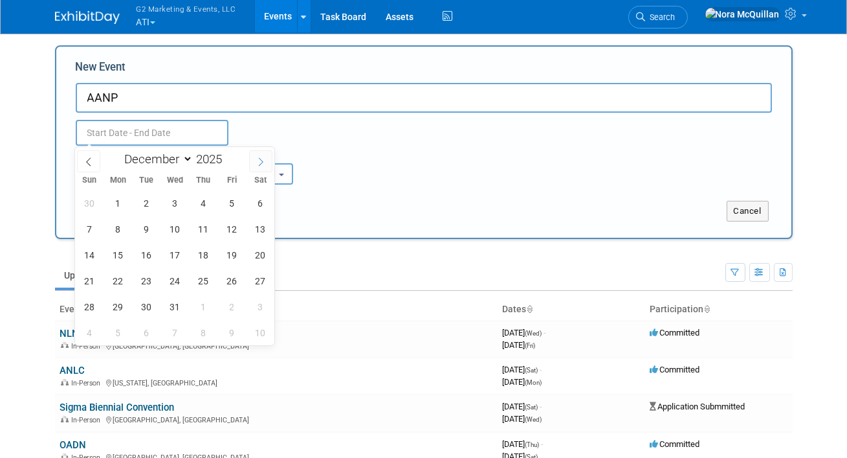
click at [258, 162] on icon at bounding box center [260, 161] width 9 height 9
type input "2026"
click at [258, 162] on icon at bounding box center [260, 161] width 9 height 9
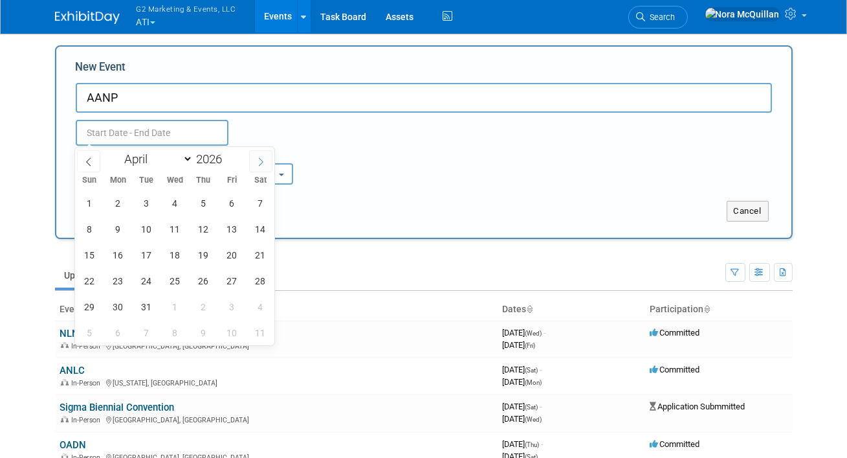
click at [258, 162] on icon at bounding box center [260, 161] width 9 height 9
select select "5"
click at [153, 277] on div "31 1 2 3 4 5 6 7 8 9 10 11 12 13 14 15 16 17 18 19 20 21 22 23 24 25 26 27 28 2…" at bounding box center [174, 267] width 199 height 155
click at [153, 277] on span "23" at bounding box center [146, 280] width 25 height 25
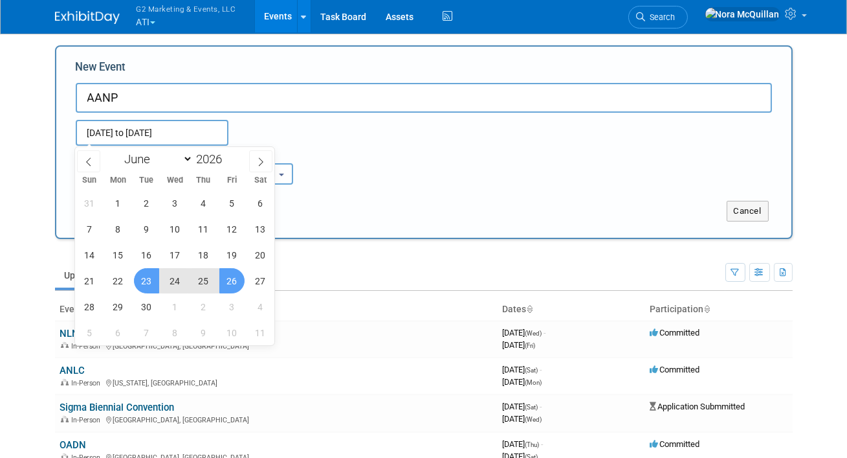
click at [228, 278] on span "26" at bounding box center [231, 280] width 25 height 25
type input "[DATE] to [DATE]"
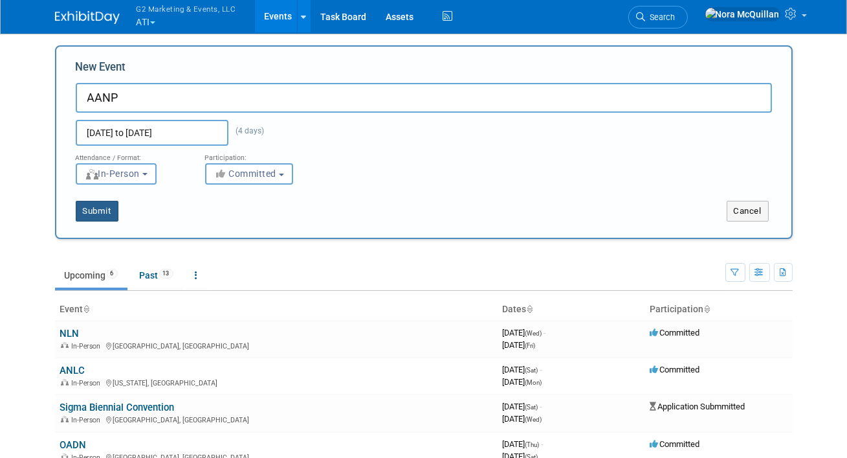
click at [115, 205] on button "Submit" at bounding box center [97, 211] width 43 height 21
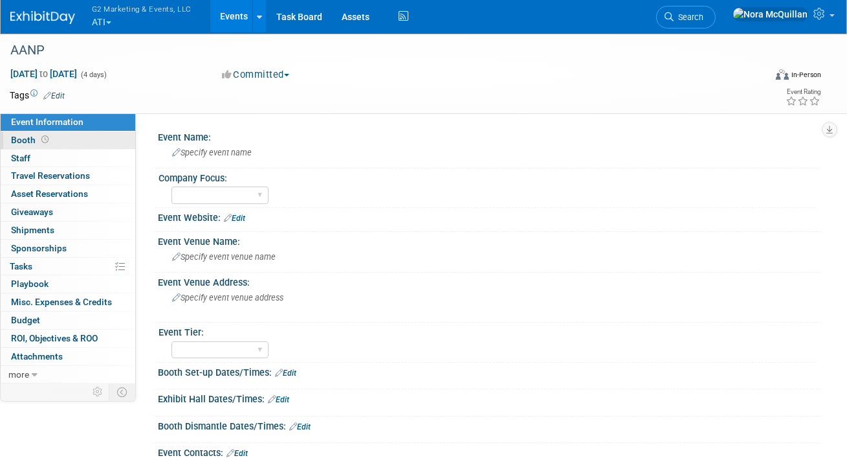
click at [34, 140] on span "Booth" at bounding box center [31, 140] width 40 height 10
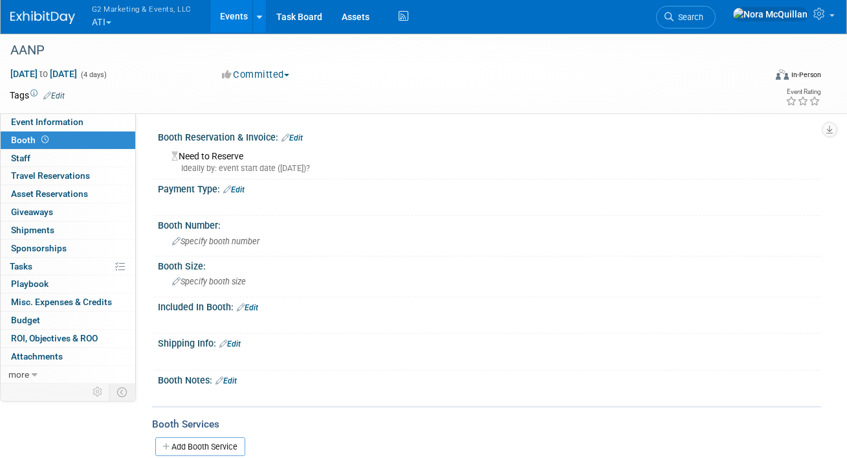
click at [298, 135] on link "Edit" at bounding box center [292, 137] width 21 height 9
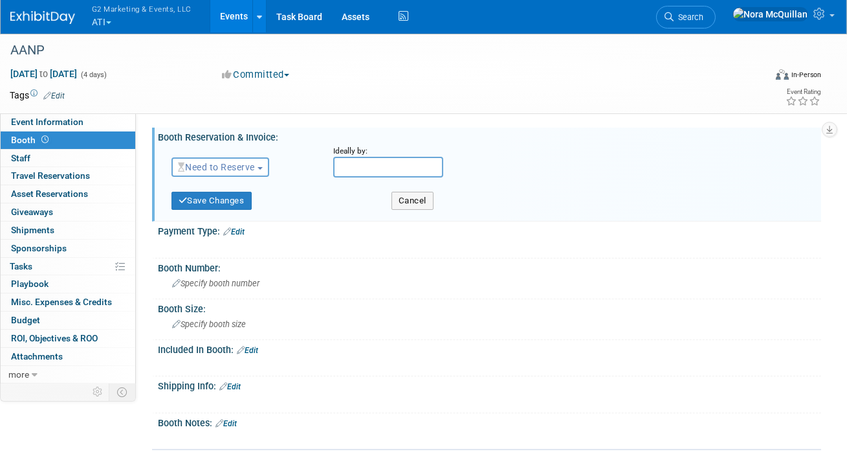
click at [207, 172] on span "Need to Reserve" at bounding box center [216, 167] width 77 height 10
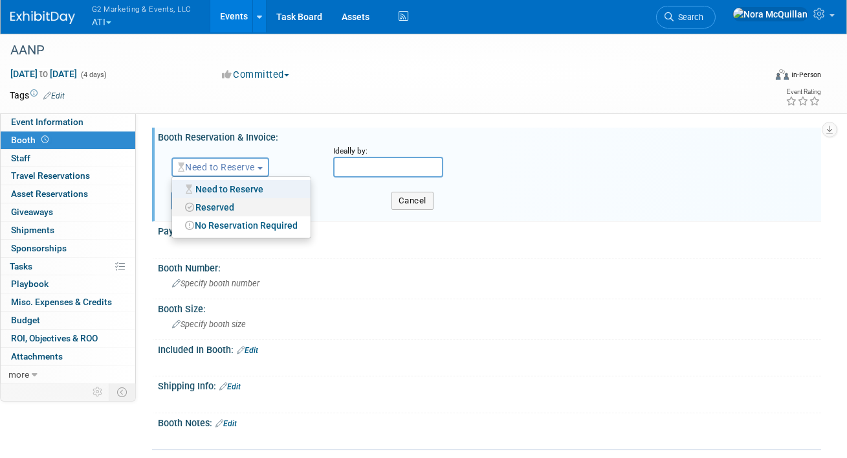
click at [205, 205] on link "Reserved" at bounding box center [241, 207] width 139 height 18
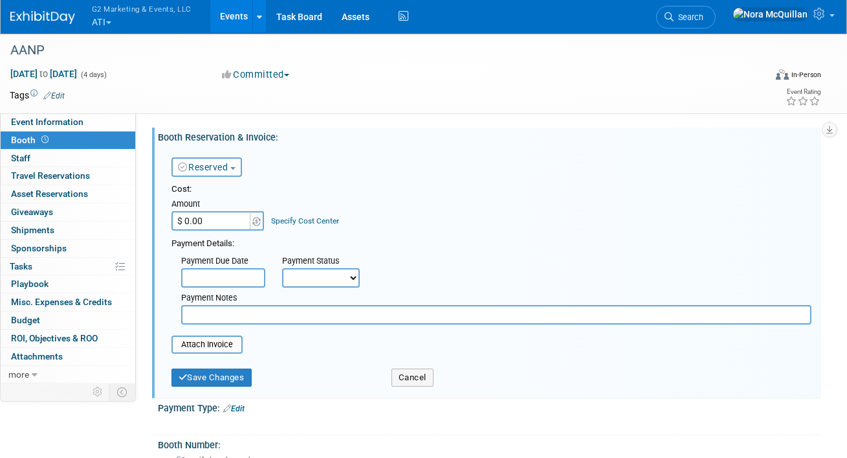
click at [219, 221] on input "$ 0.00" at bounding box center [212, 220] width 81 height 19
type input "$ 3,708.00"
click at [294, 278] on select "Not Paid Yet Partially Paid Paid in Full" at bounding box center [321, 277] width 78 height 19
select select "1"
click at [282, 268] on select "Not Paid Yet Partially Paid Paid in Full" at bounding box center [321, 277] width 78 height 19
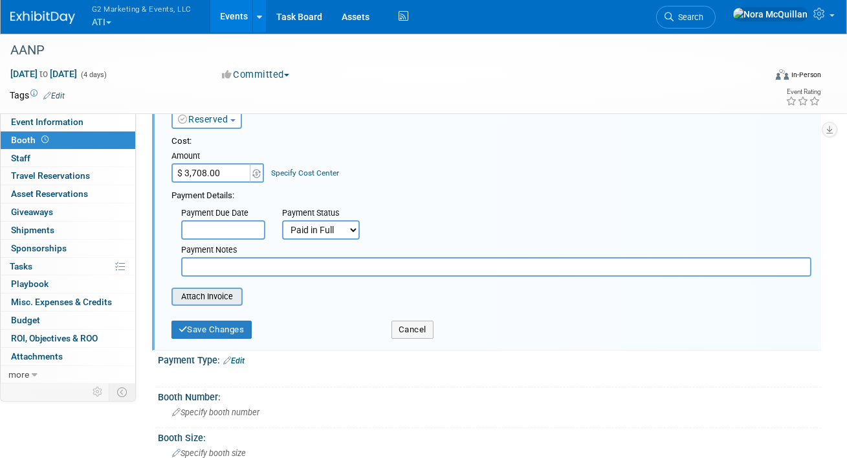
scroll to position [59, 0]
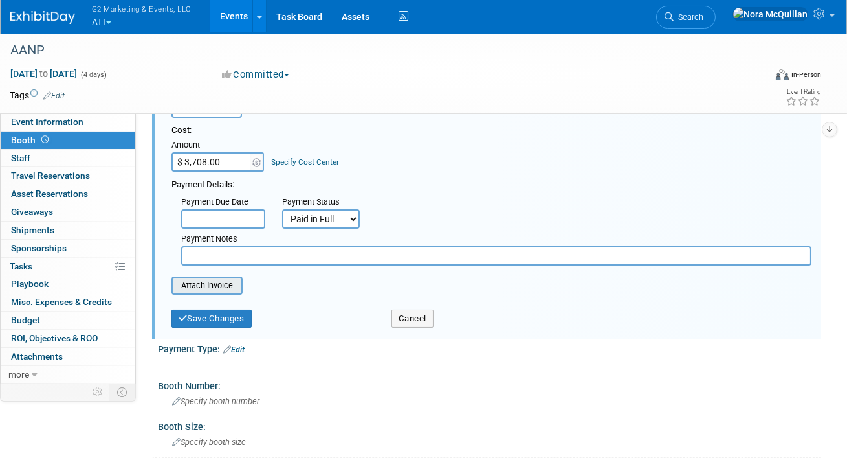
click at [207, 287] on input "file" at bounding box center [164, 286] width 154 height 16
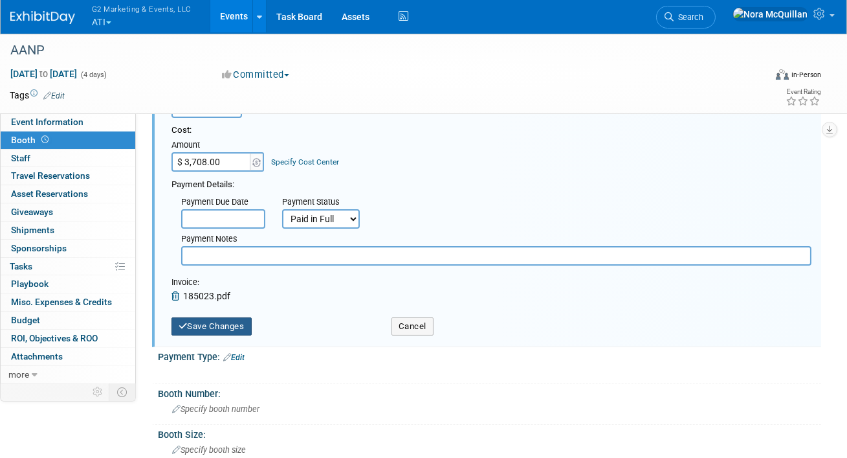
click at [199, 320] on button "Save Changes" at bounding box center [212, 326] width 80 height 18
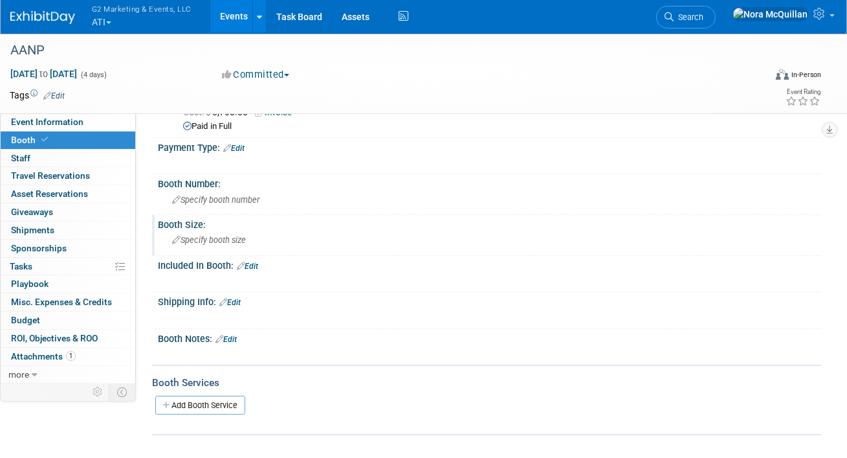
click at [207, 238] on span "Specify booth size" at bounding box center [209, 240] width 74 height 10
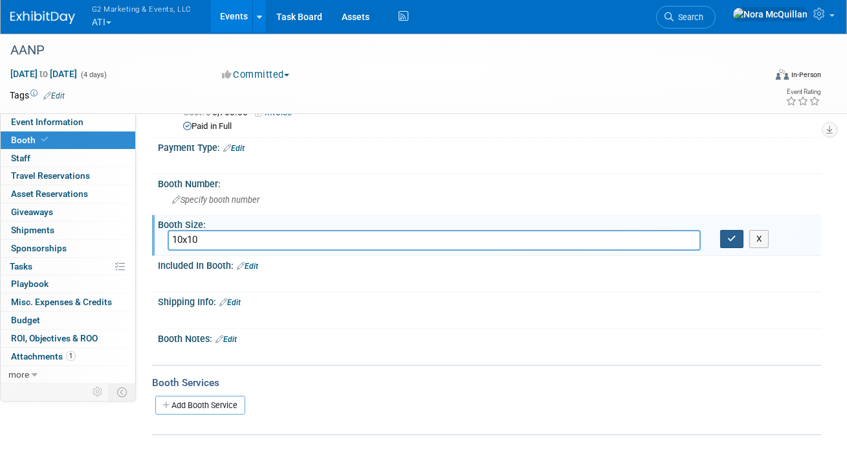
type input "10x10"
click at [728, 238] on icon "button" at bounding box center [732, 238] width 9 height 8
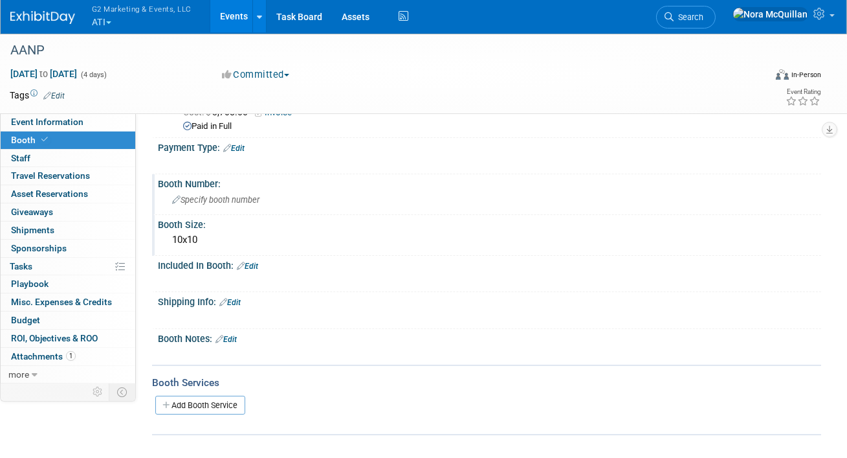
click at [215, 198] on span "Specify booth number" at bounding box center [215, 200] width 87 height 10
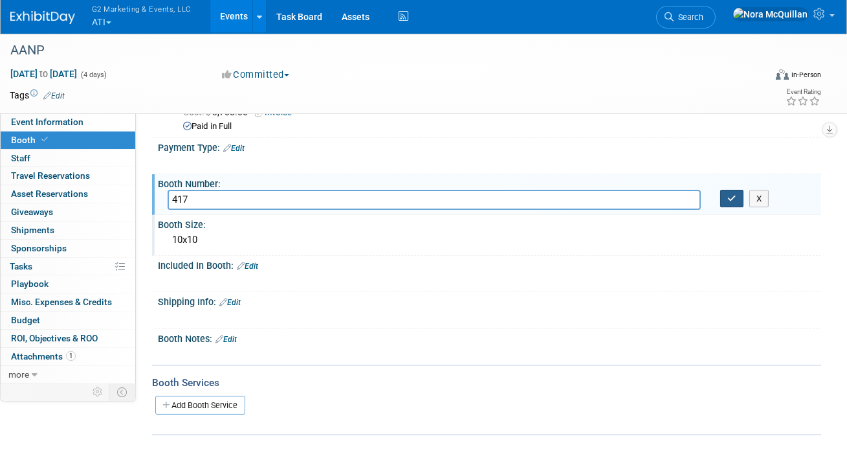
type input "417"
click at [728, 204] on button "button" at bounding box center [732, 199] width 23 height 18
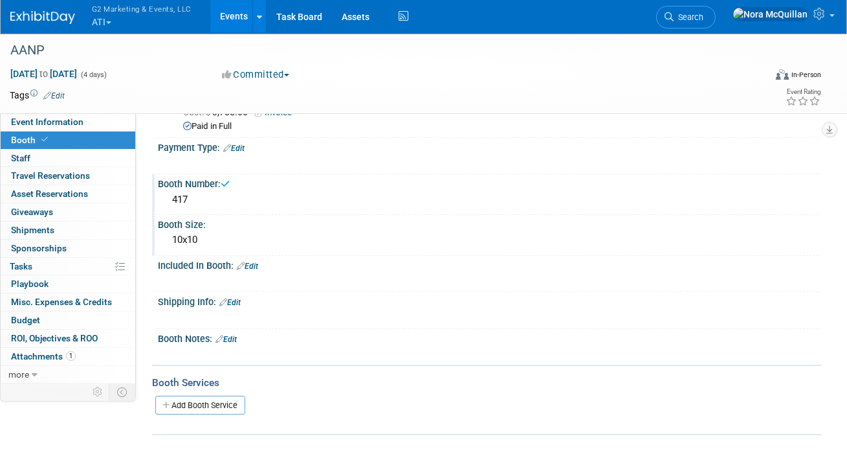
click at [238, 148] on link "Edit" at bounding box center [233, 148] width 21 height 9
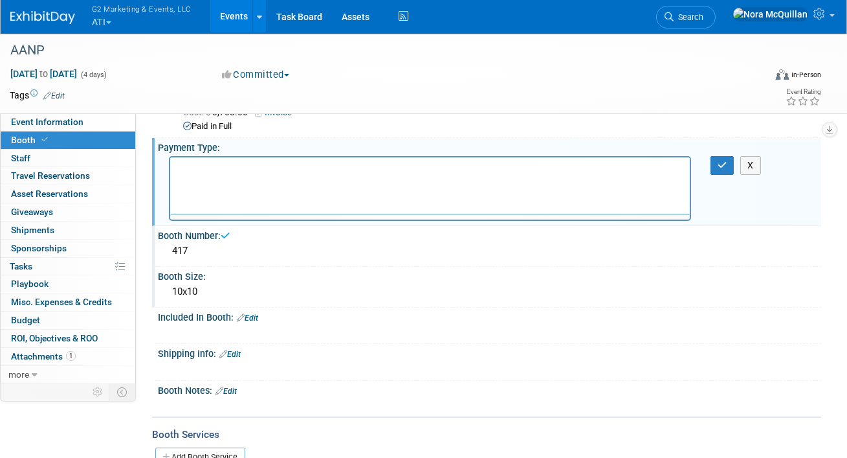
scroll to position [0, 0]
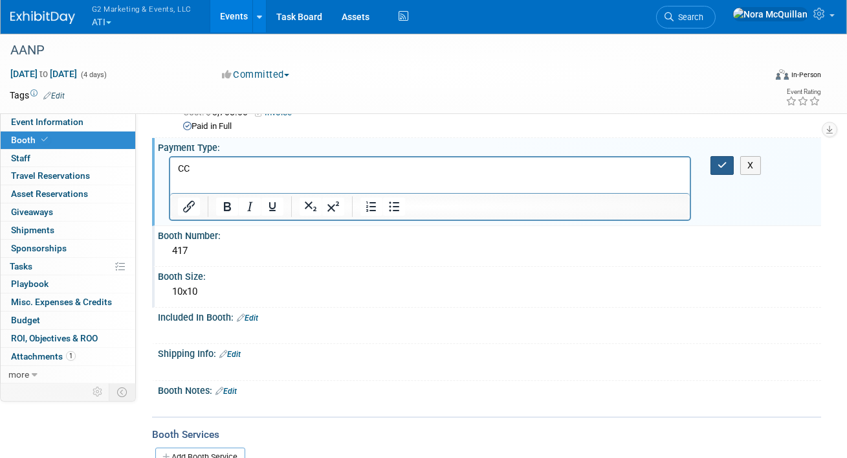
click at [726, 167] on icon "button" at bounding box center [723, 165] width 10 height 9
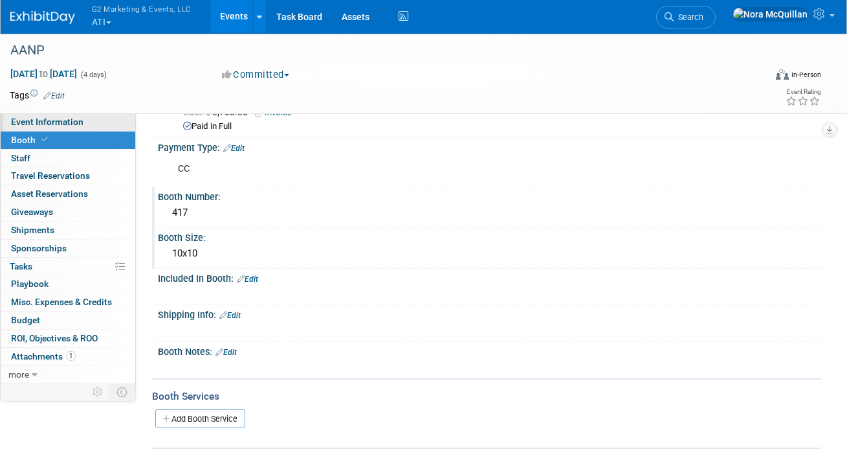
click at [63, 122] on span "Event Information" at bounding box center [47, 122] width 73 height 10
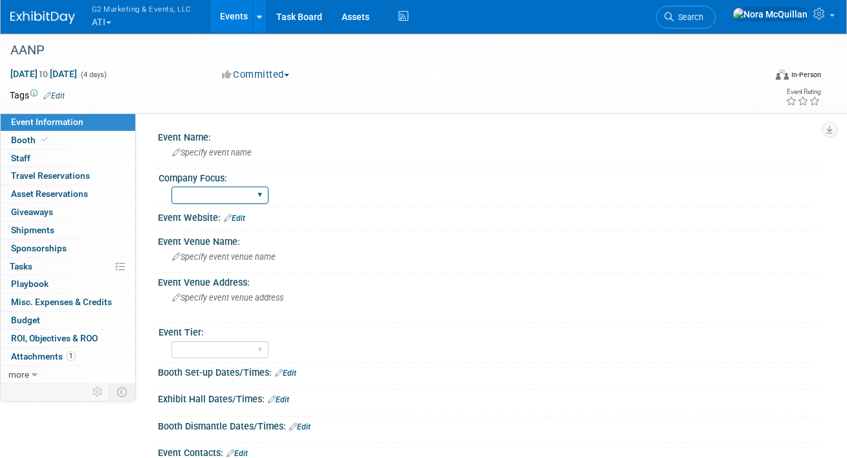
click at [217, 192] on select "ATI Nursing APEA" at bounding box center [220, 194] width 97 height 17
select select "APEA"
click at [172, 186] on select "ATI Nursing APEA" at bounding box center [220, 194] width 97 height 17
click at [100, 22] on button "G2 Marketing & Events, LLC ATI" at bounding box center [149, 17] width 117 height 34
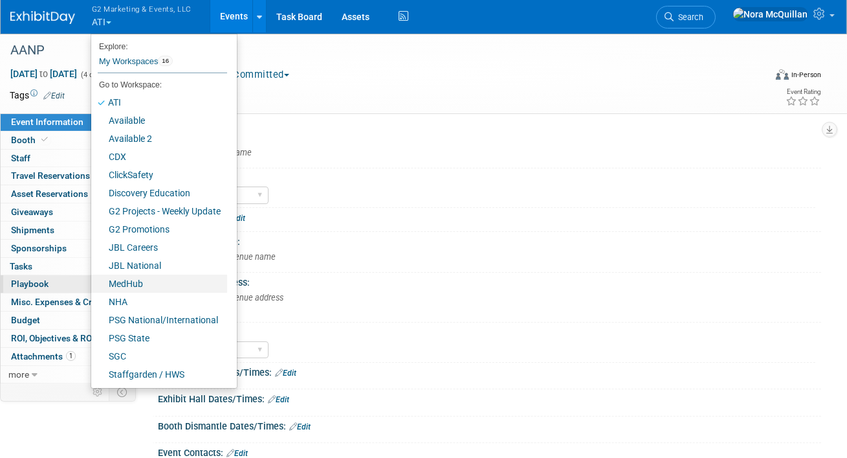
click at [119, 282] on link "MedHub" at bounding box center [159, 283] width 136 height 18
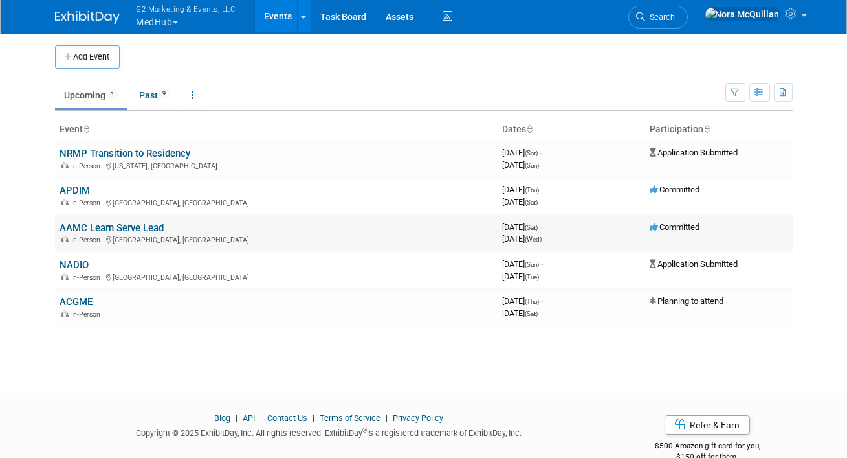
click at [77, 231] on link "AAMC Learn Serve Lead" at bounding box center [112, 228] width 104 height 12
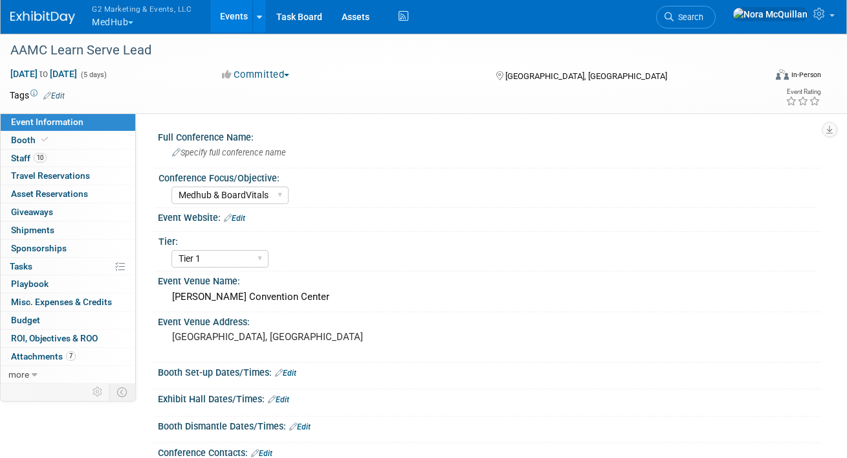
select select "Medhub & BoardVitals"
select select "Tier 1"
click at [25, 157] on span "Staff 10" at bounding box center [29, 158] width 36 height 10
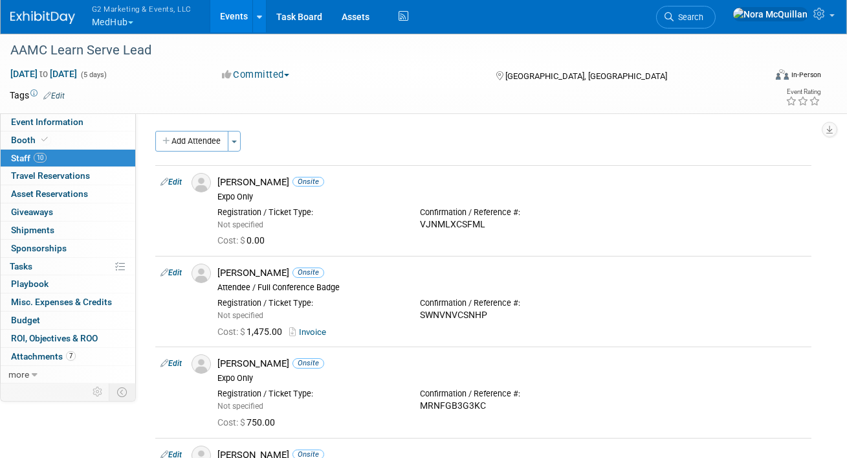
click at [122, 22] on button "G2 Marketing & Events, LLC MedHub" at bounding box center [149, 17] width 117 height 34
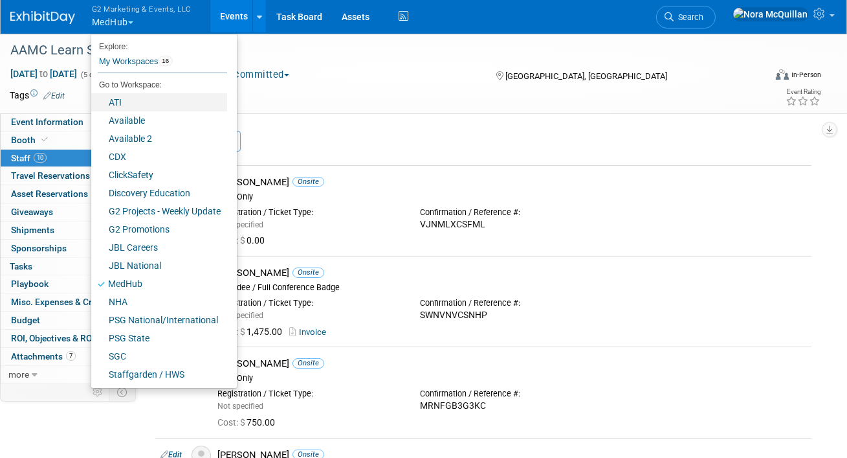
click at [130, 104] on link "ATI" at bounding box center [159, 102] width 136 height 18
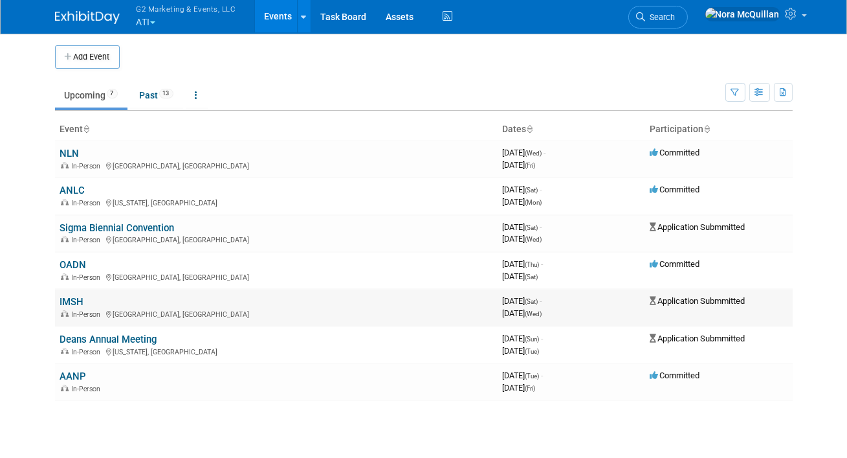
click at [73, 302] on link "IMSH" at bounding box center [72, 302] width 24 height 12
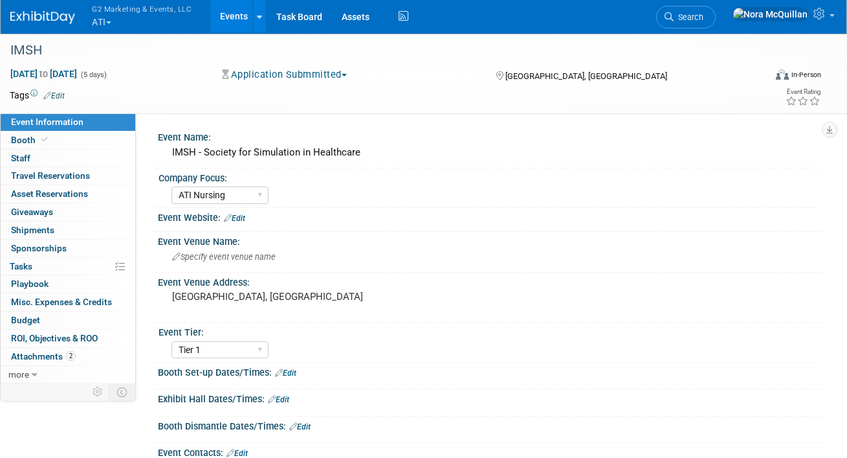
select select "ATI Nursing"
select select "Tier 1"
click at [39, 141] on span at bounding box center [45, 140] width 12 height 10
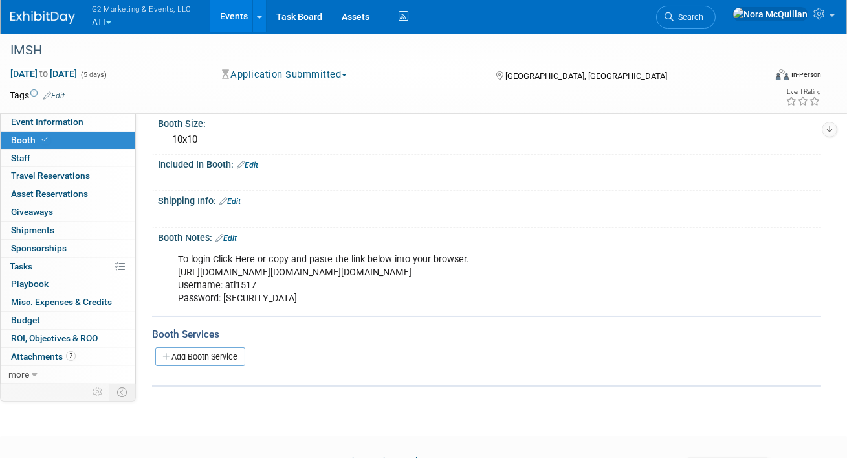
scroll to position [236, 0]
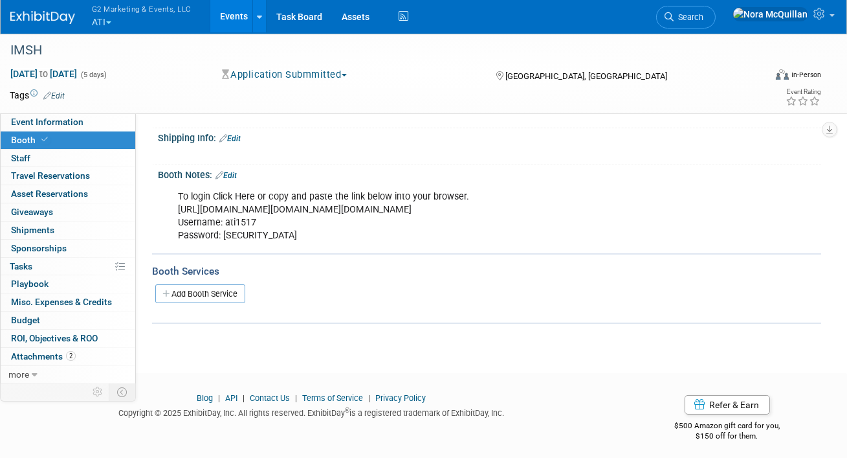
click at [124, 21] on button "G2 Marketing & Events, LLC ATI" at bounding box center [149, 17] width 117 height 34
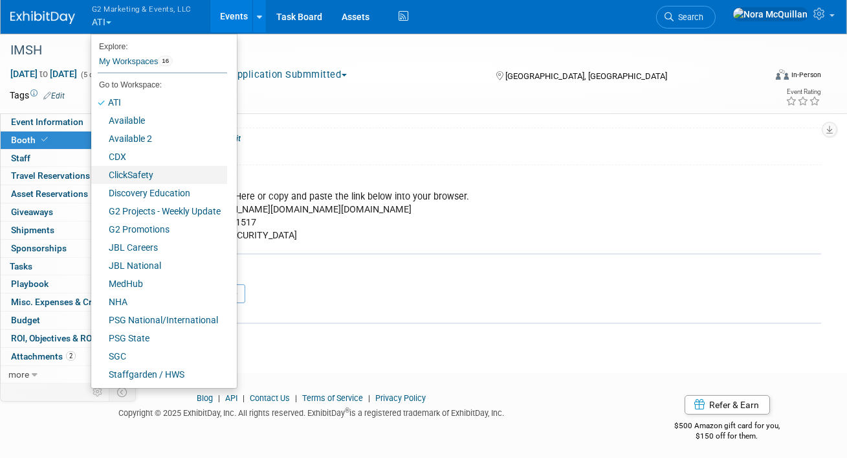
click at [127, 175] on link "ClickSafety" at bounding box center [159, 175] width 136 height 18
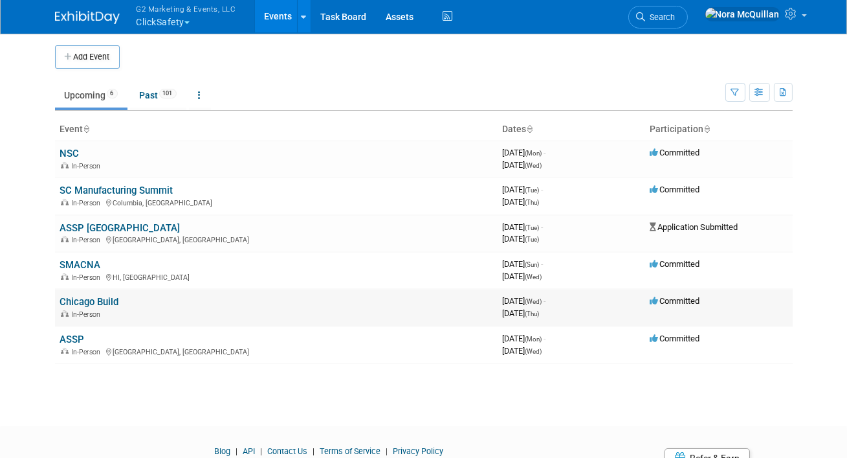
click at [76, 303] on link "Chicago Build" at bounding box center [89, 302] width 59 height 12
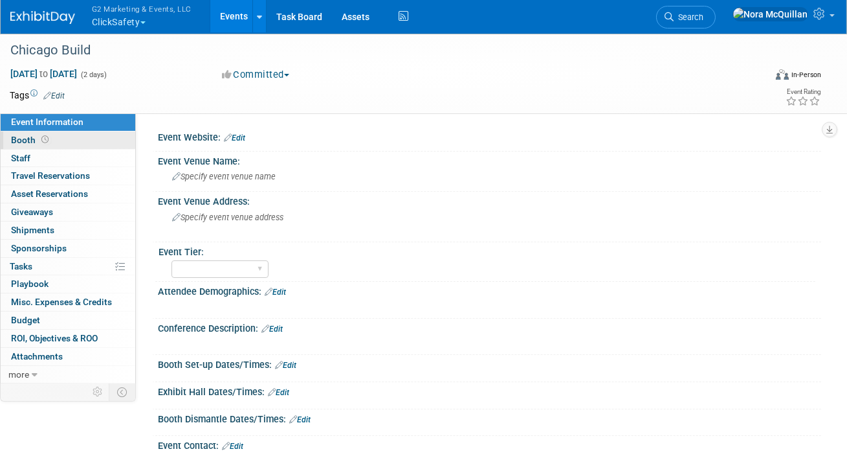
click at [69, 146] on link "Booth" at bounding box center [68, 139] width 135 height 17
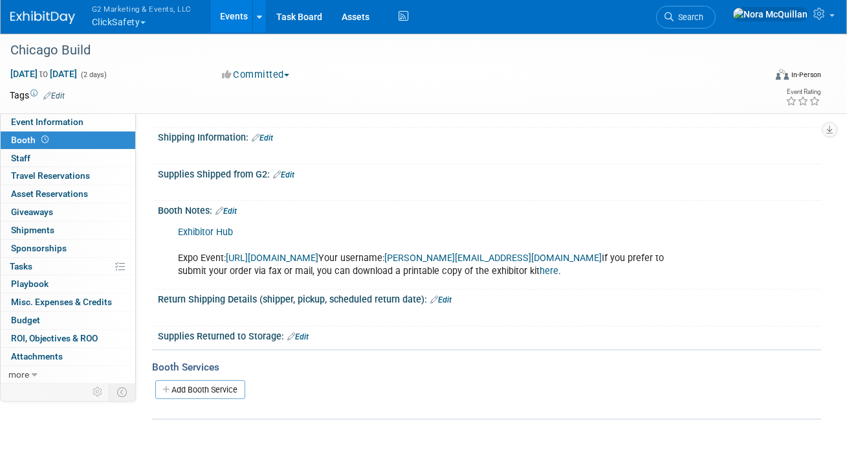
scroll to position [205, 0]
click at [314, 258] on link "[URL][DOMAIN_NAME]" at bounding box center [272, 258] width 93 height 11
click at [208, 230] on link "Exhibitor Hub" at bounding box center [205, 232] width 55 height 11
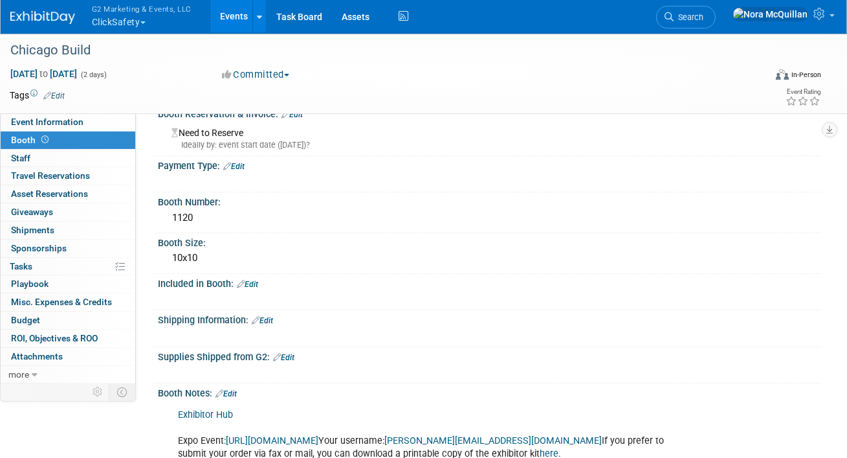
scroll to position [0, 0]
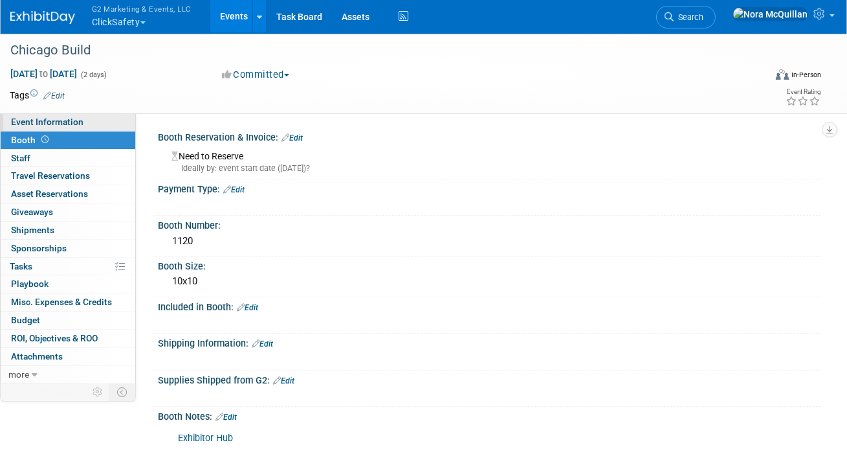
click at [71, 124] on span "Event Information" at bounding box center [47, 122] width 73 height 10
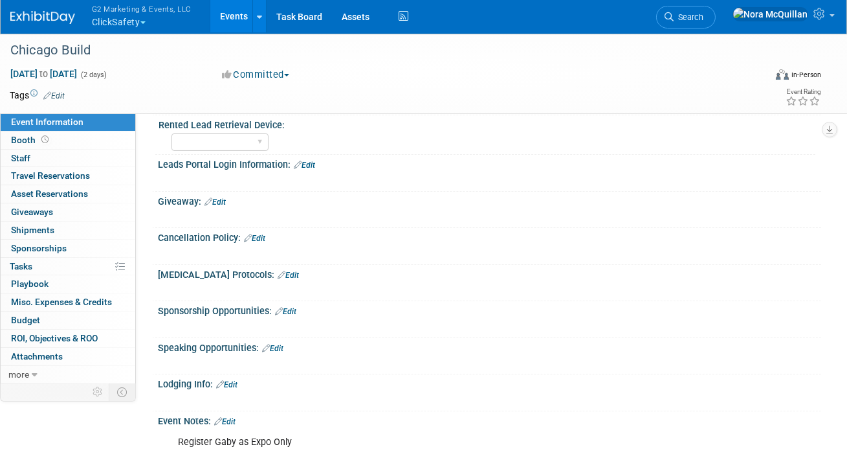
scroll to position [650, 0]
